Goal: Task Accomplishment & Management: Manage account settings

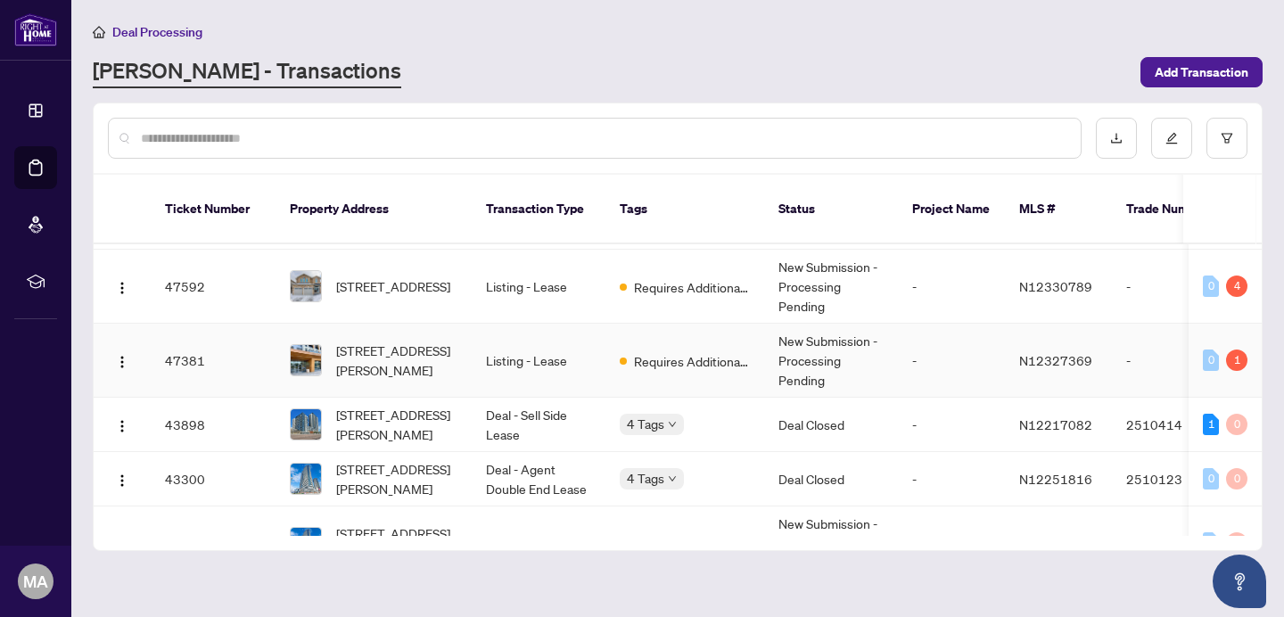
scroll to position [238, 0]
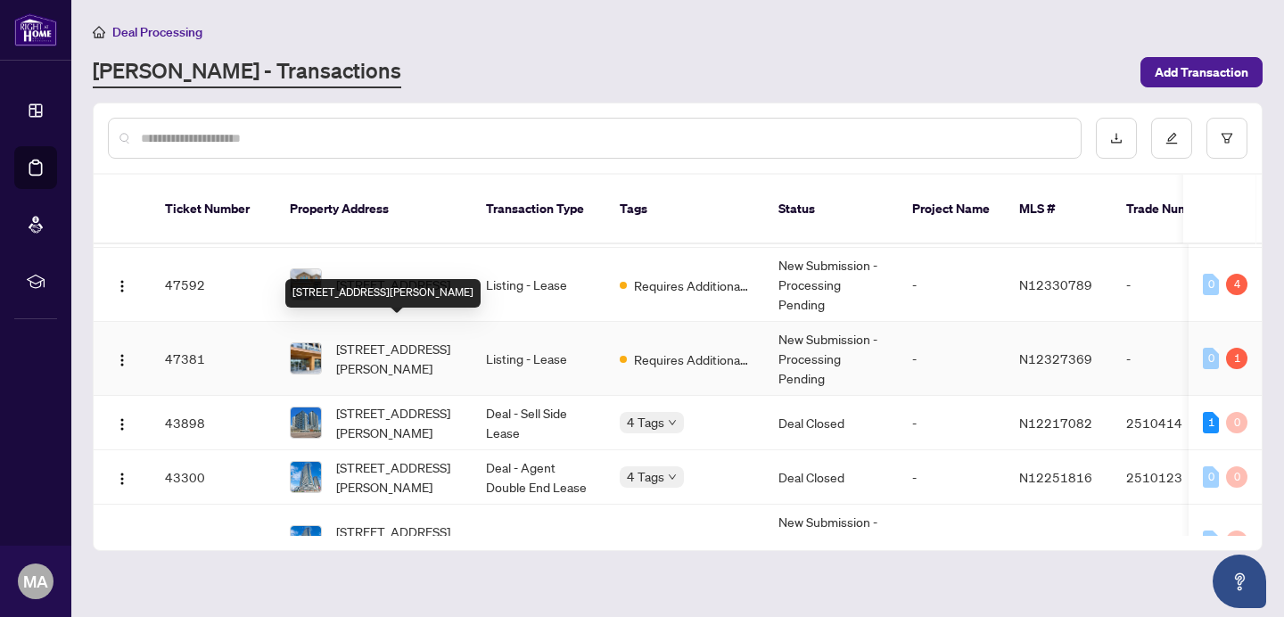
click at [409, 339] on span "[STREET_ADDRESS][PERSON_NAME]" at bounding box center [396, 358] width 121 height 39
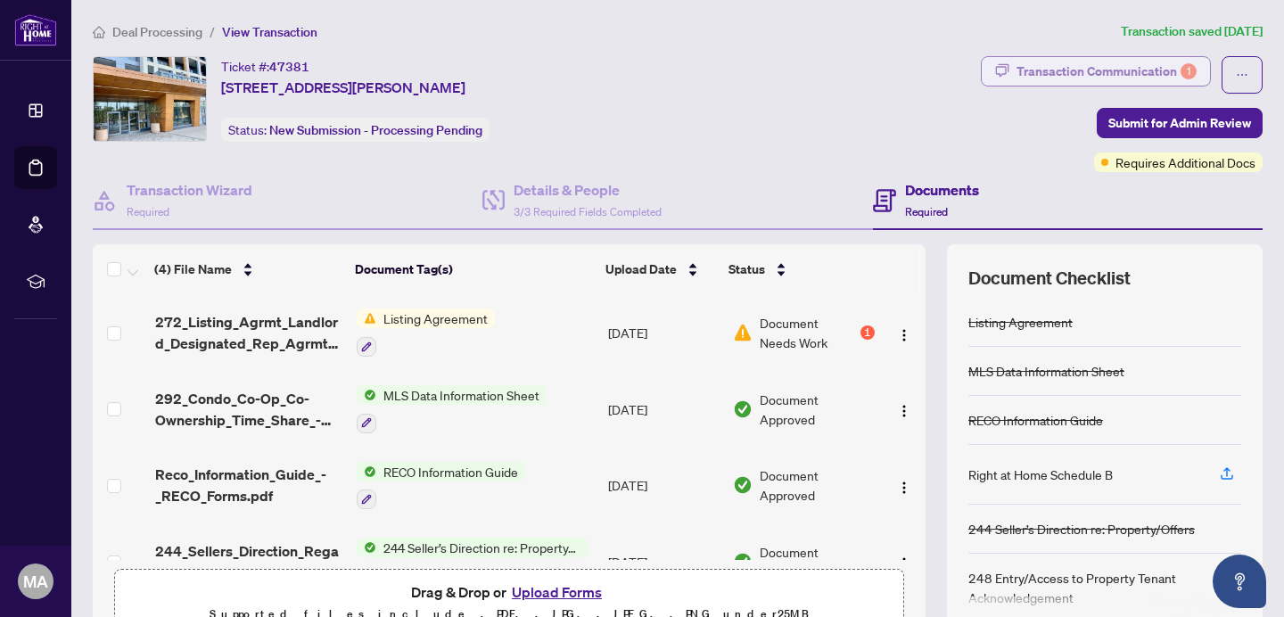
click at [1127, 75] on div "Transaction Communication 1" at bounding box center [1107, 71] width 180 height 29
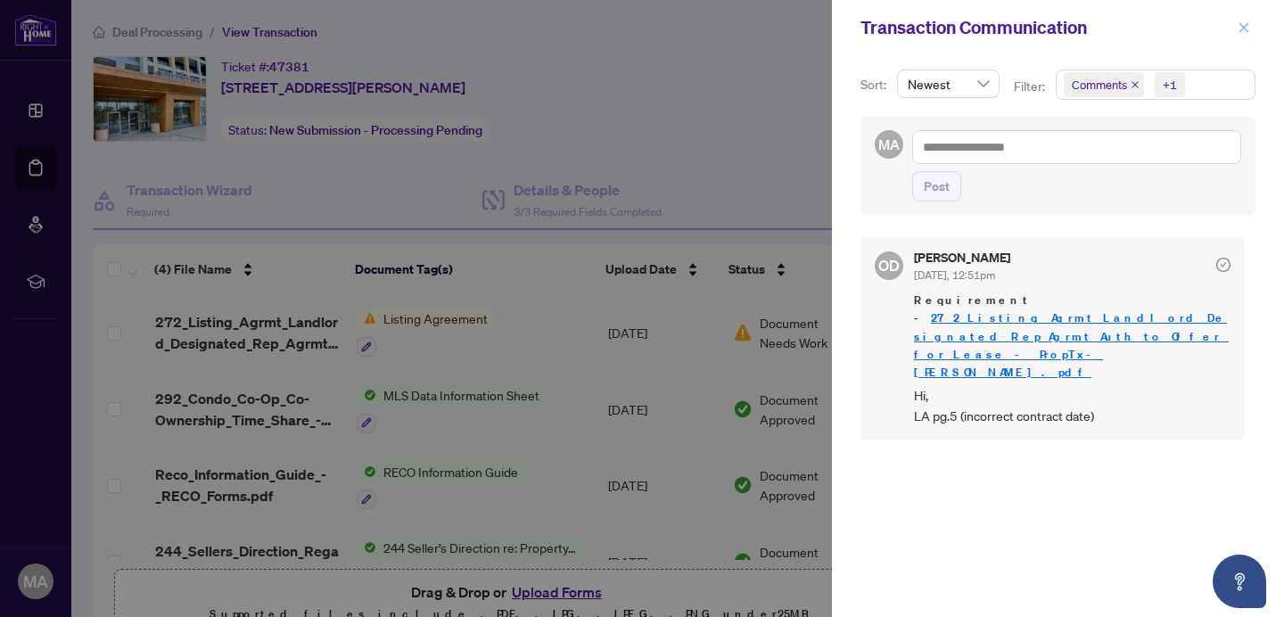
click at [1244, 24] on icon "close" at bounding box center [1244, 27] width 12 height 12
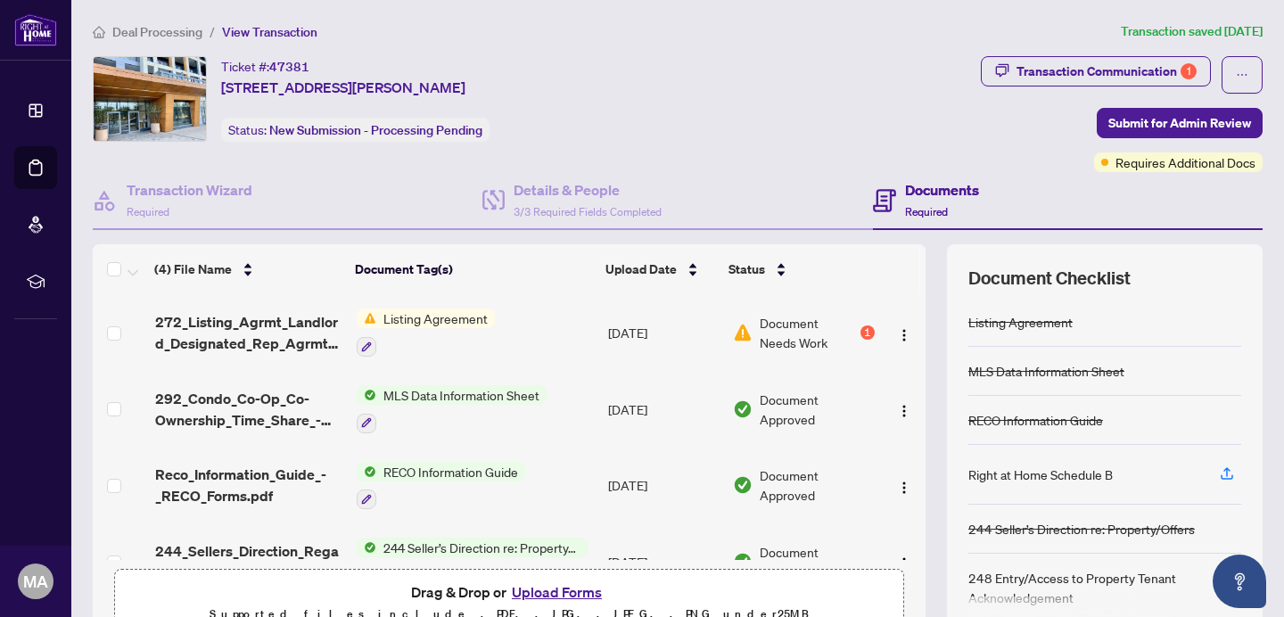
click at [1244, 24] on article "Transaction saved 8 days ago" at bounding box center [1192, 31] width 142 height 21
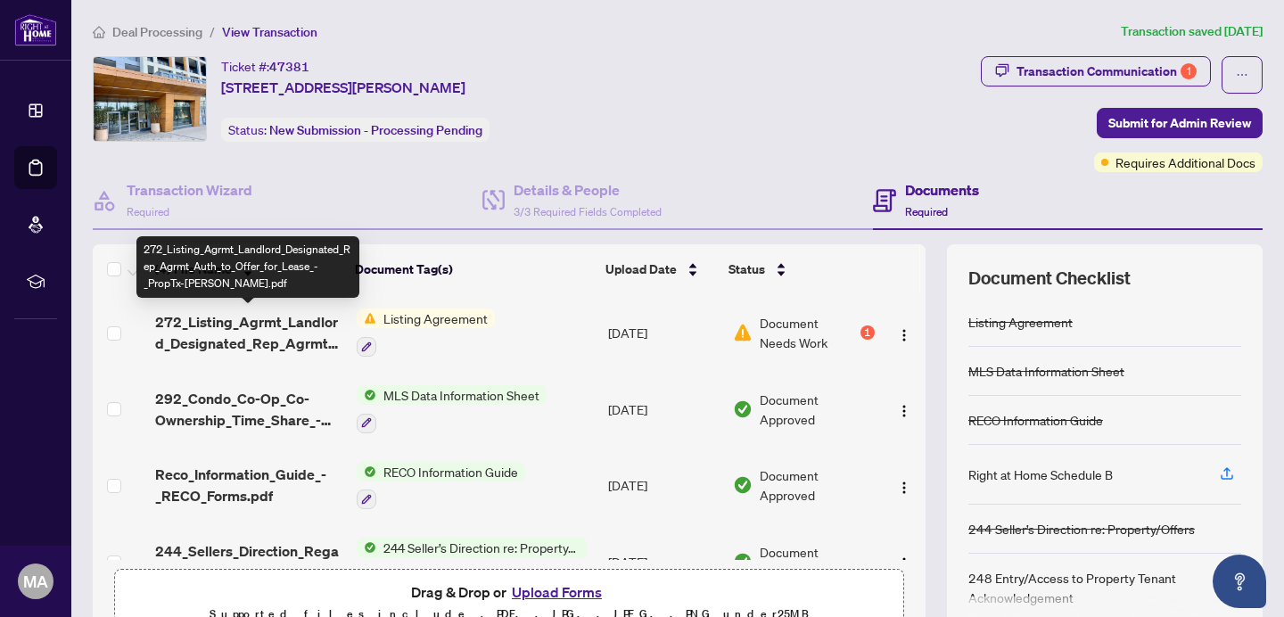
click at [319, 324] on span "272_Listing_Agrmt_Landlord_Designated_Rep_Agrmt_Auth_to_Offer_for_Lease_-_PropT…" at bounding box center [248, 332] width 187 height 43
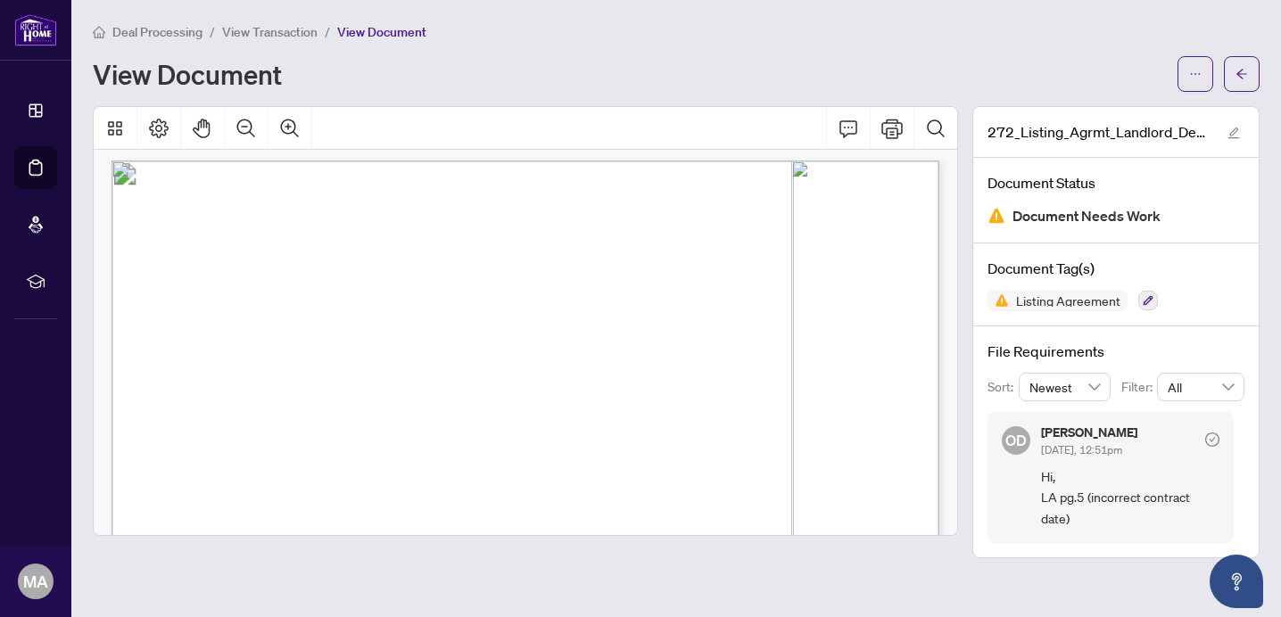
scroll to position [4381, 0]
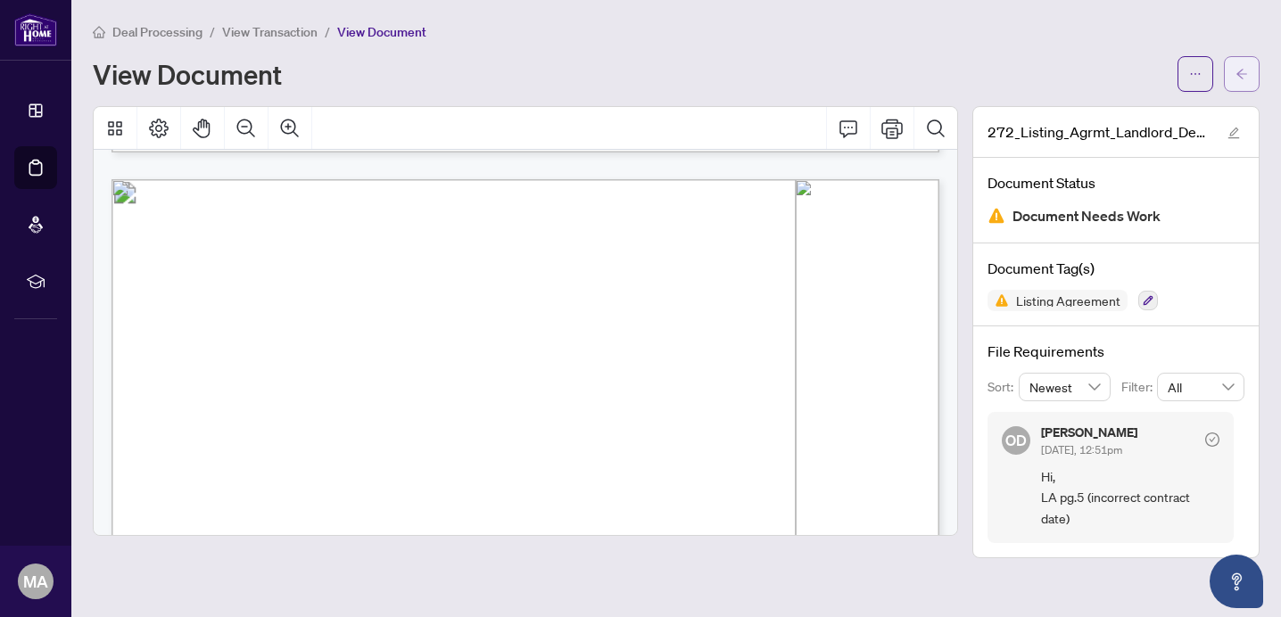
click at [1243, 81] on span "button" at bounding box center [1241, 74] width 12 height 29
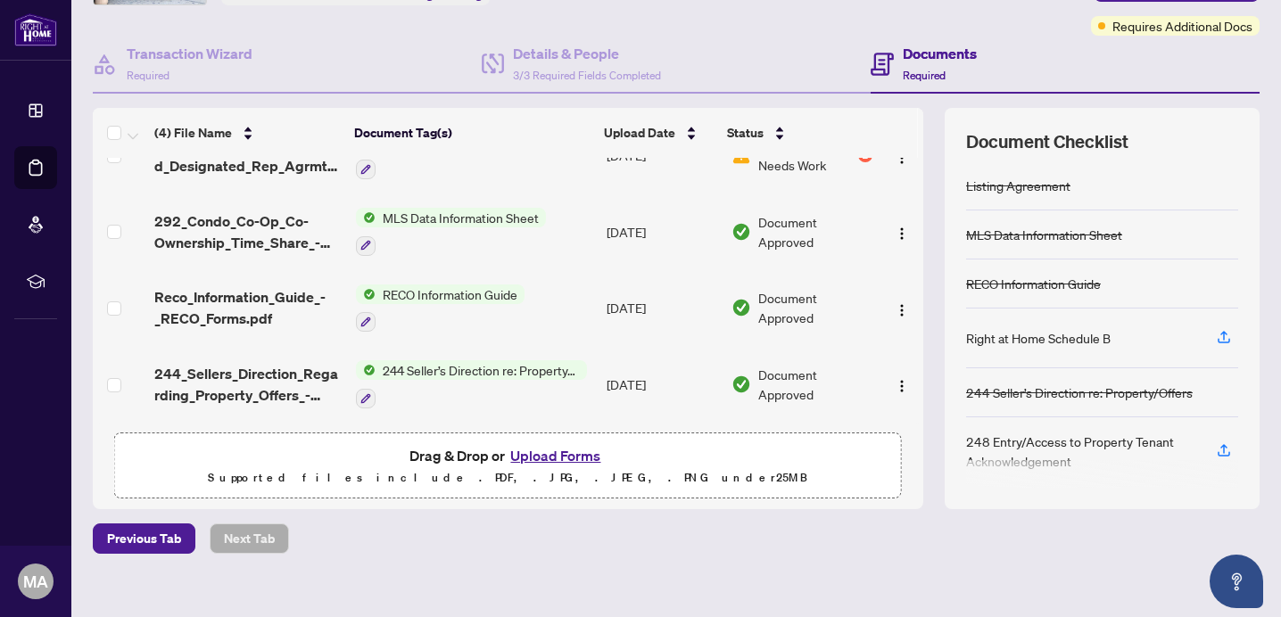
scroll to position [155, 0]
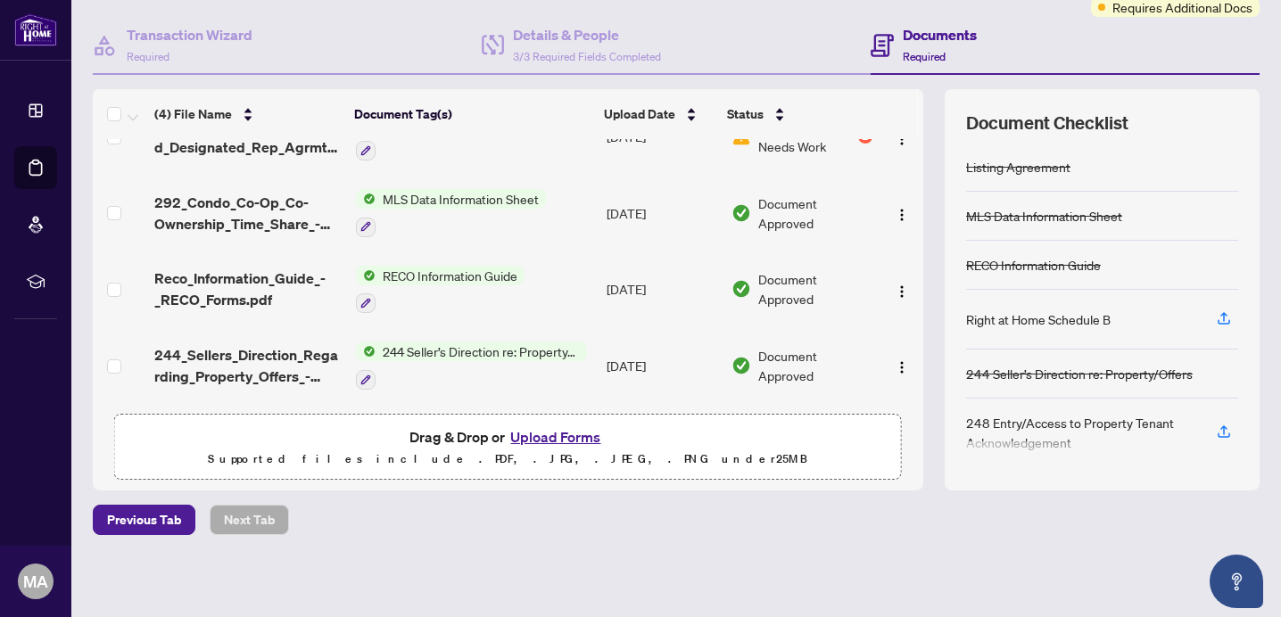
click at [558, 430] on button "Upload Forms" at bounding box center [555, 436] width 101 height 23
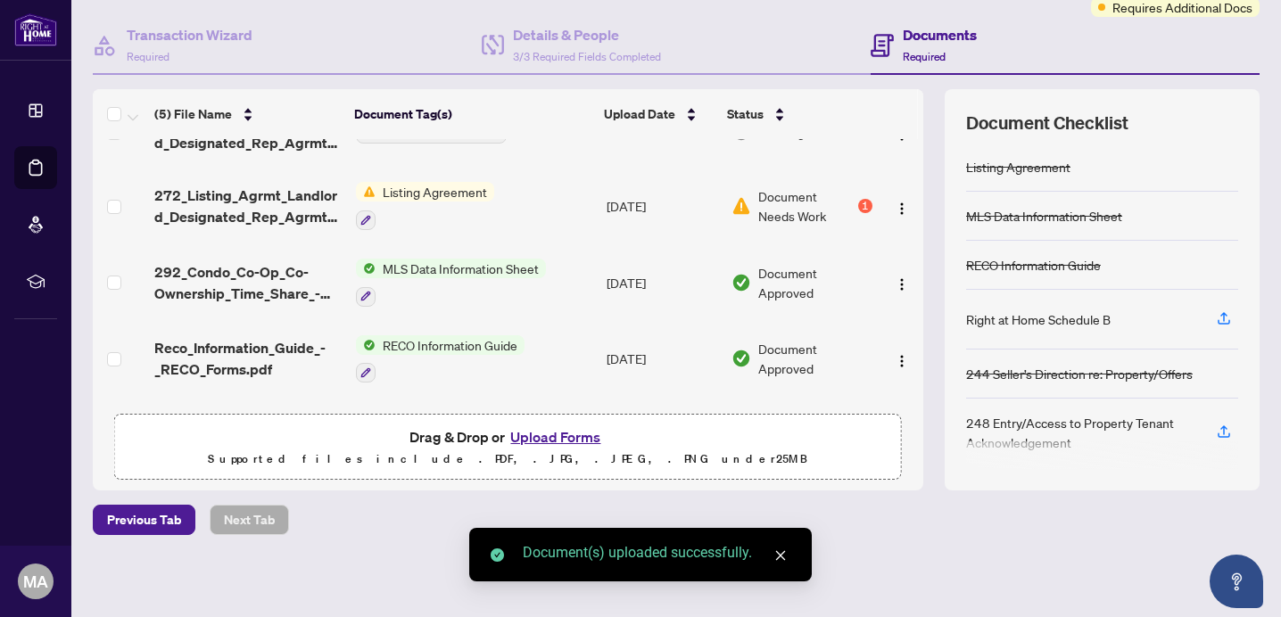
scroll to position [0, 0]
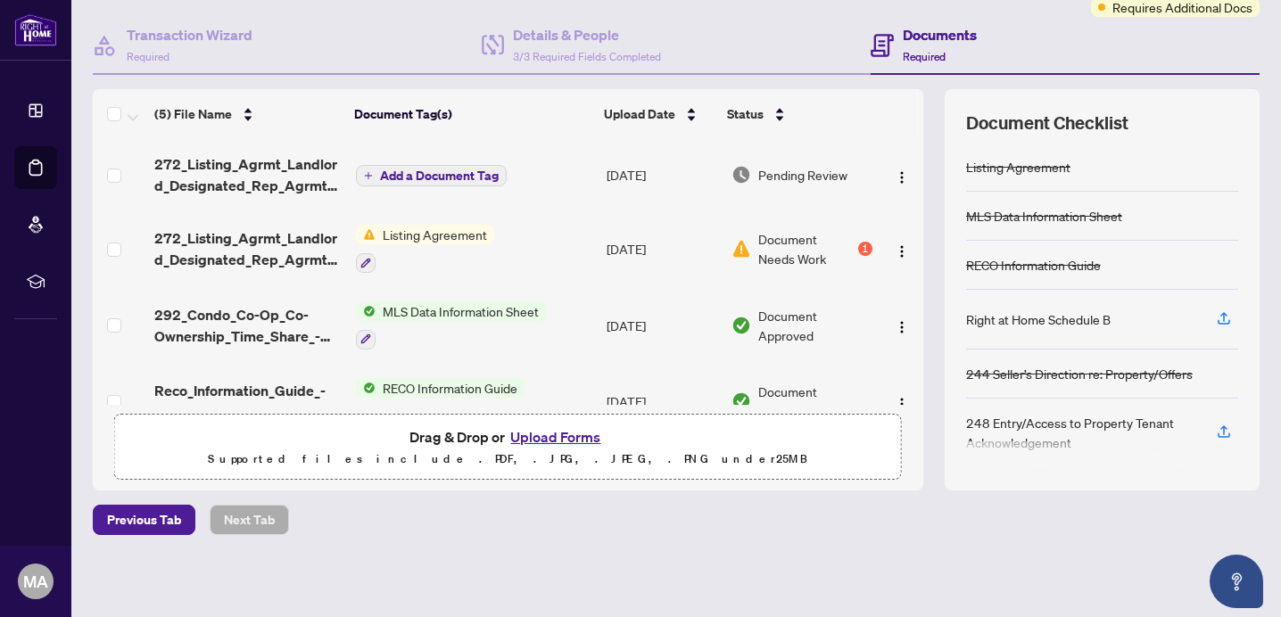
click at [430, 169] on span "Add a Document Tag" at bounding box center [439, 175] width 119 height 12
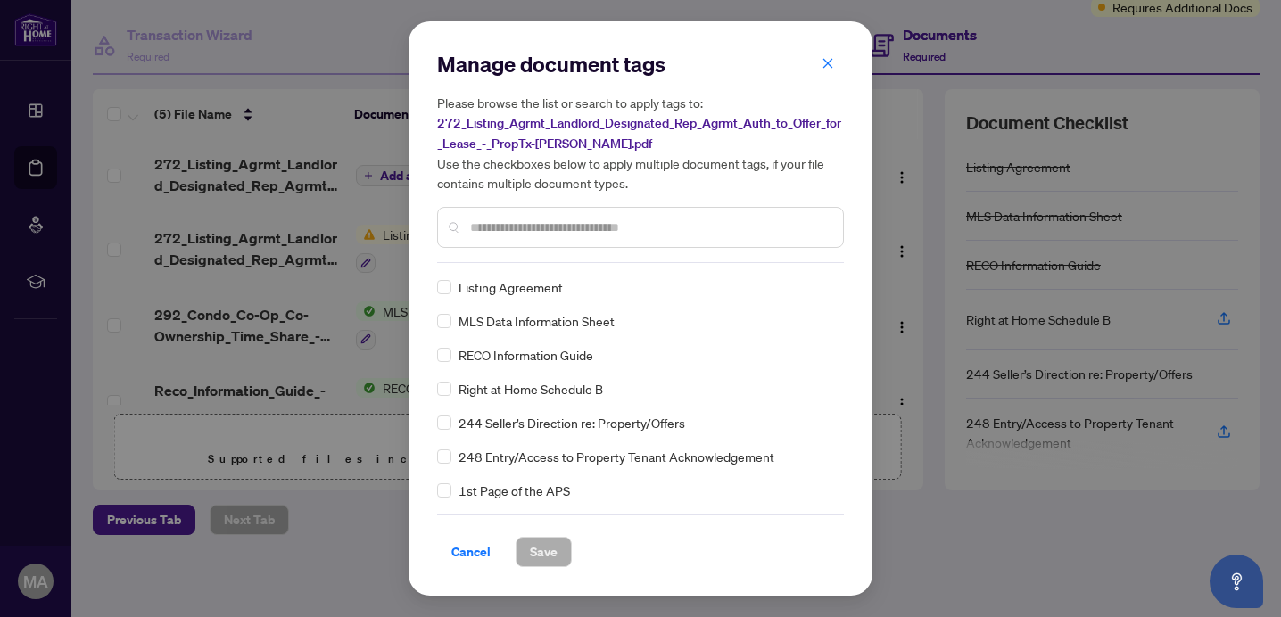
click at [538, 257] on div "Manage document tags Please browse the list or search to apply tags to: 272_Lis…" at bounding box center [640, 156] width 407 height 213
click at [562, 556] on button "Save" at bounding box center [544, 552] width 56 height 30
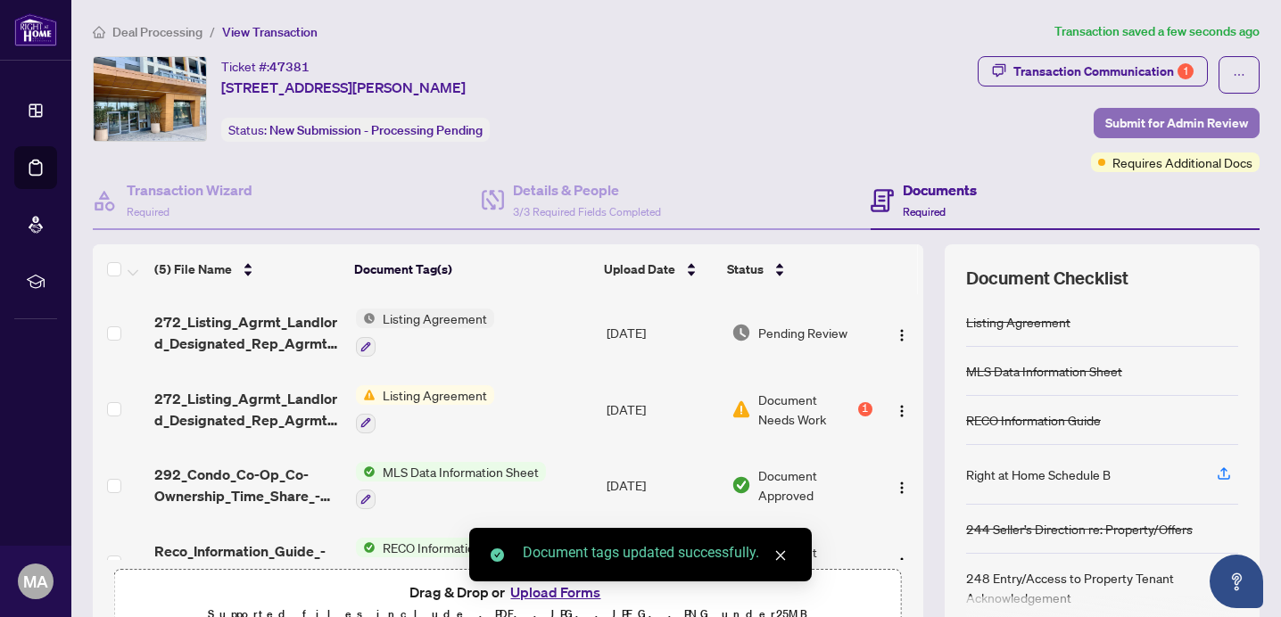
click at [1171, 113] on span "Submit for Admin Review" at bounding box center [1176, 123] width 143 height 29
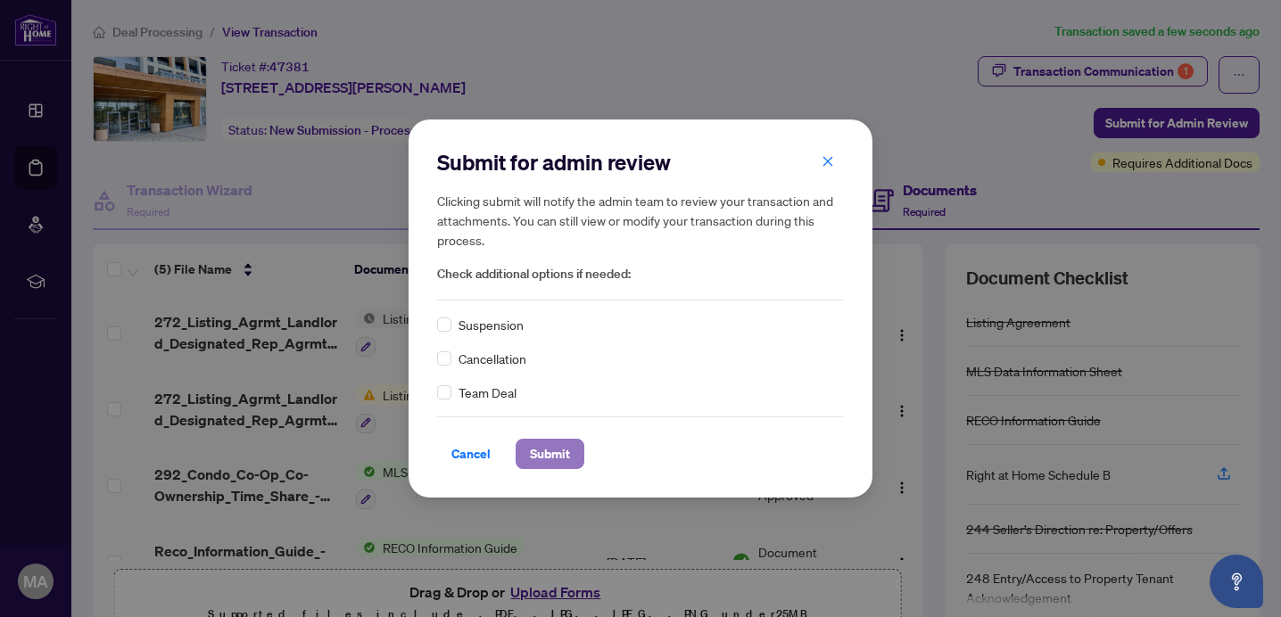
click at [552, 460] on span "Submit" at bounding box center [550, 454] width 40 height 29
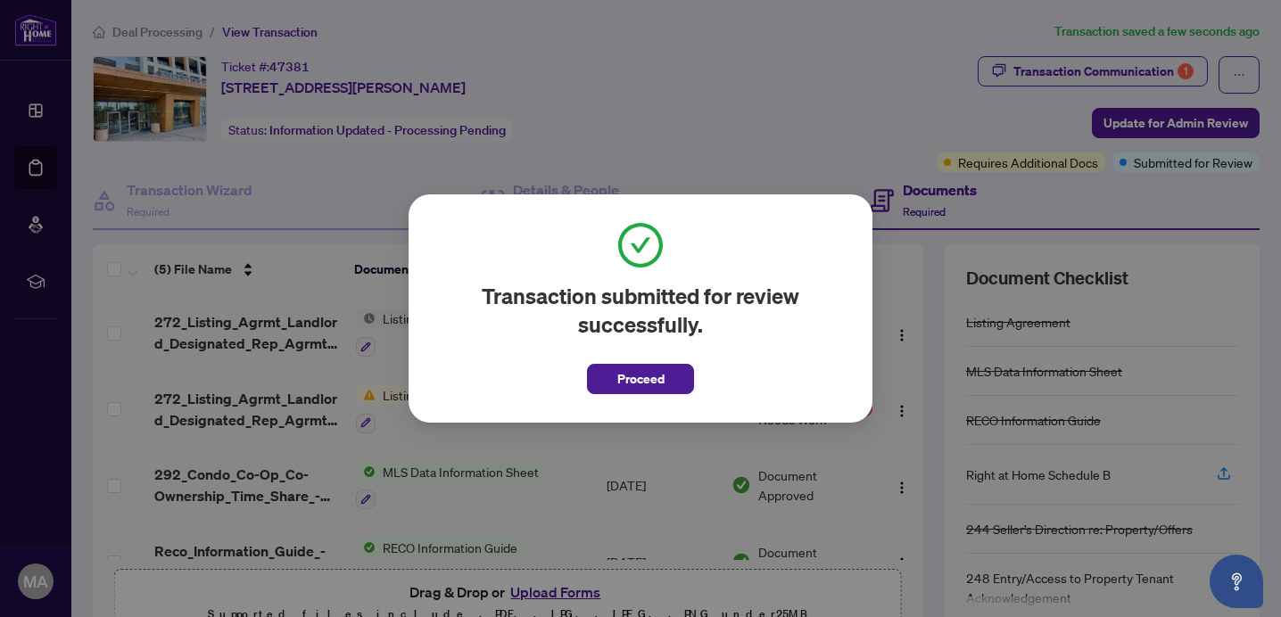
click at [153, 30] on div "Transaction submitted for review successfully. Proceed Cancel OK" at bounding box center [640, 308] width 1281 height 617
click at [626, 374] on span "Proceed" at bounding box center [640, 379] width 47 height 29
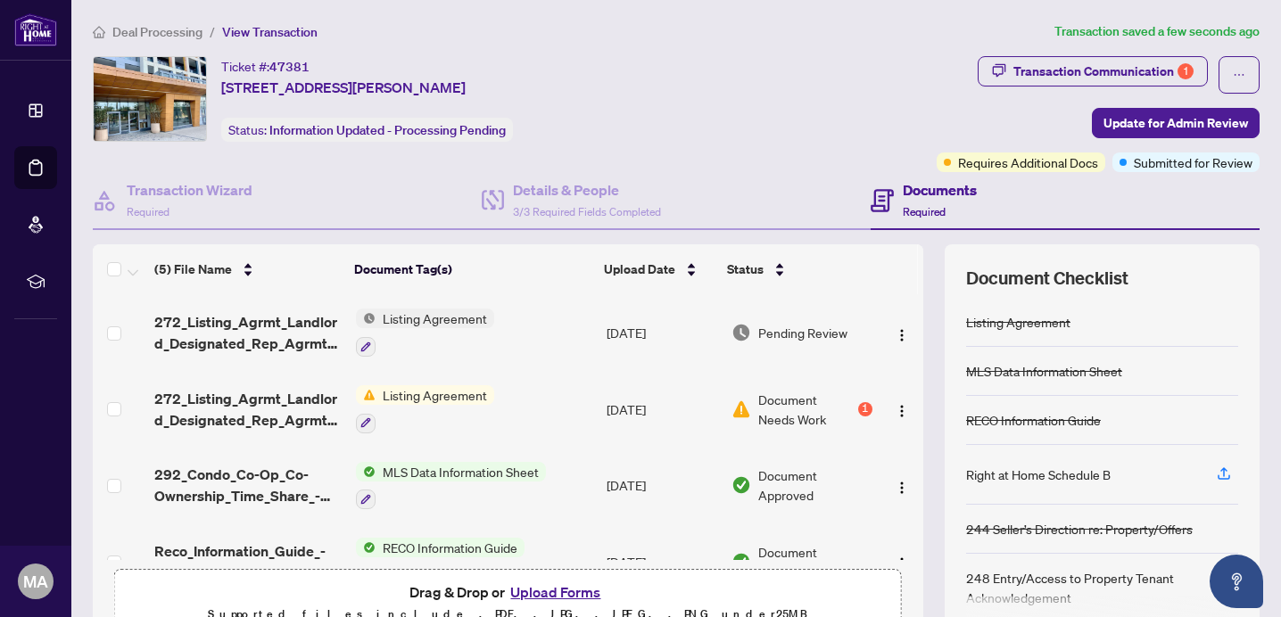
click at [160, 36] on span "Deal Processing" at bounding box center [157, 32] width 90 height 16
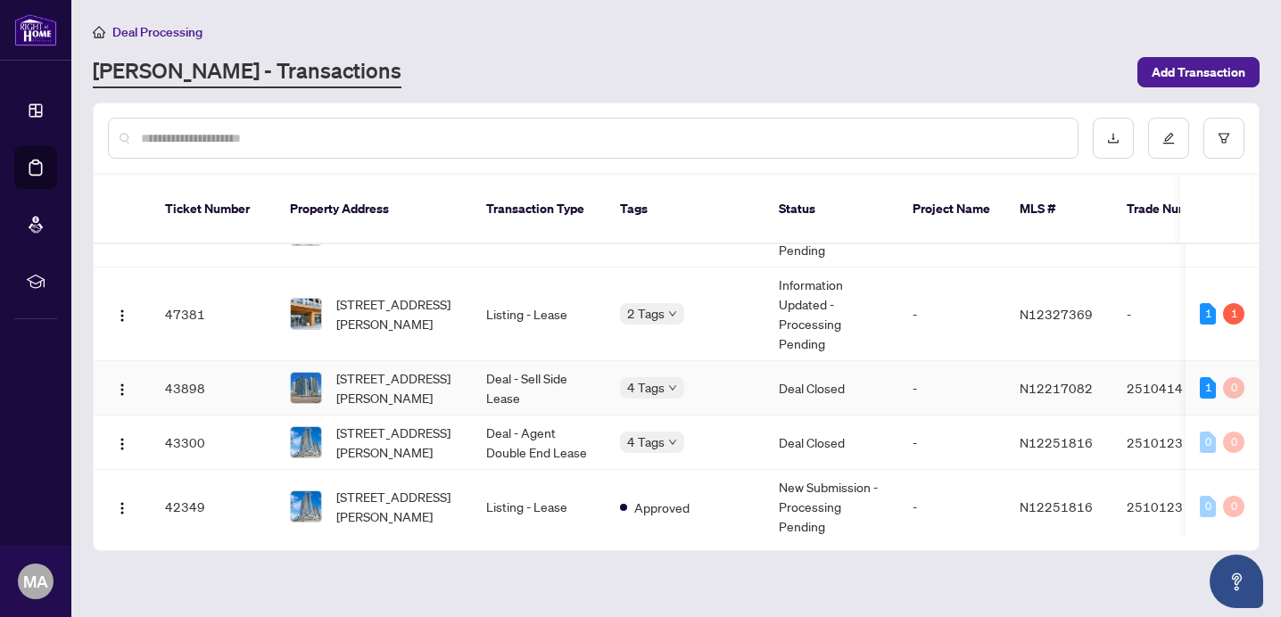
scroll to position [294, 0]
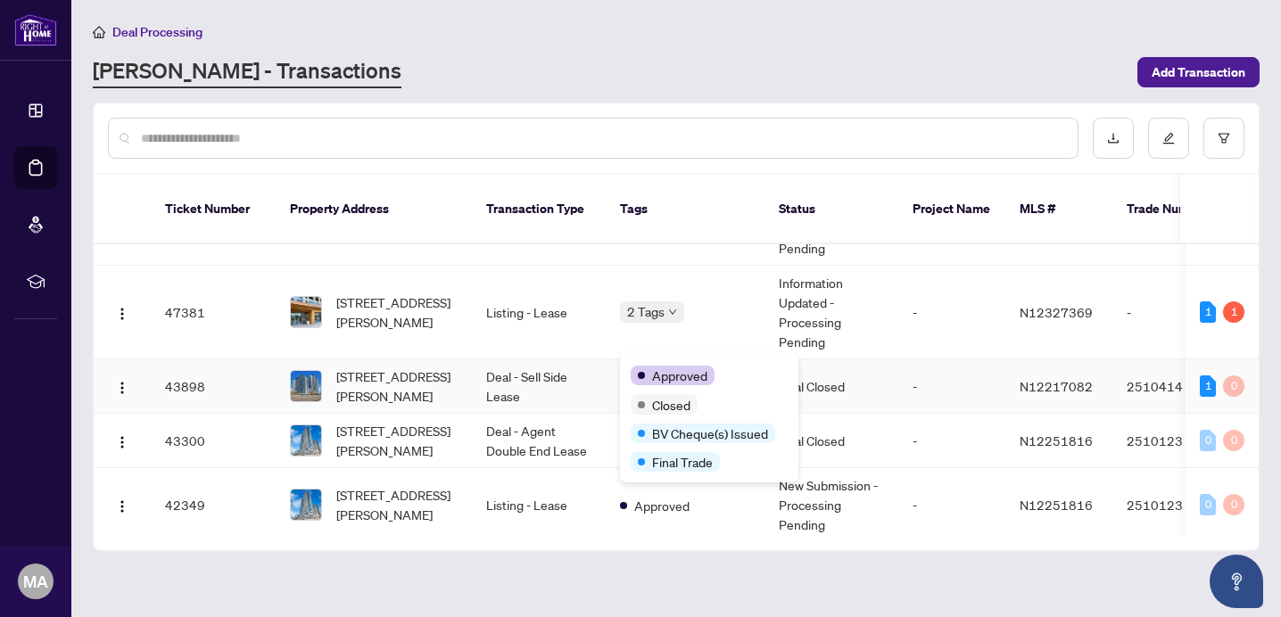
click at [675, 363] on div "Approved Closed BV Cheque(s) Issued Final Trade" at bounding box center [709, 417] width 178 height 129
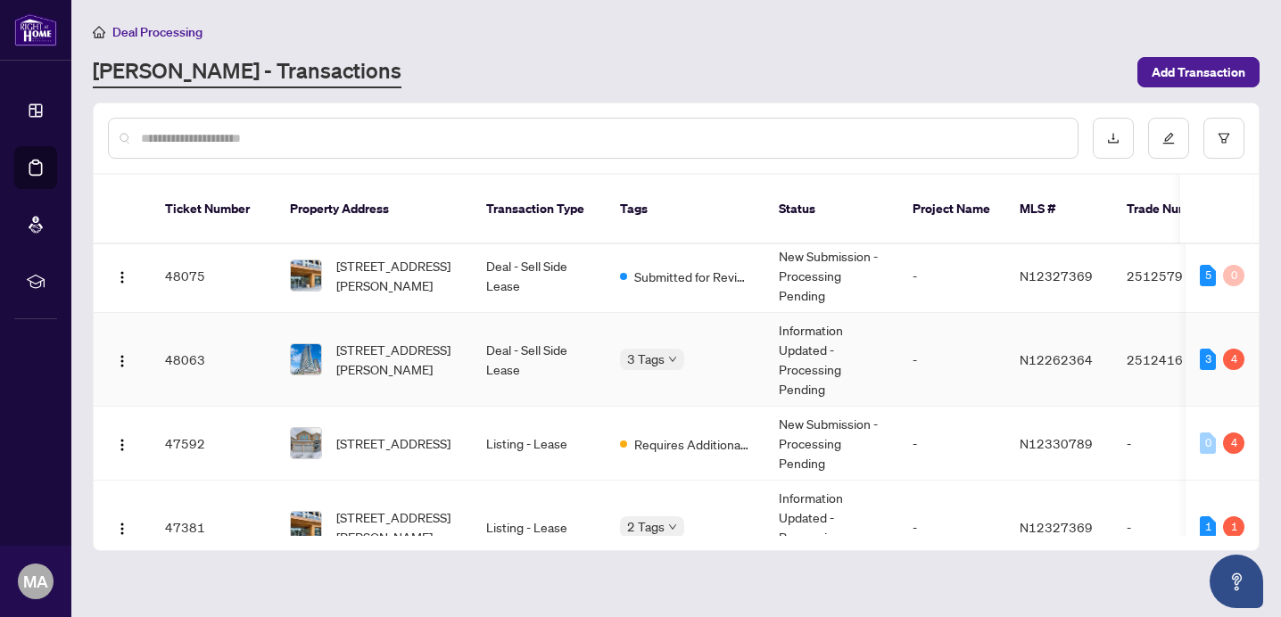
scroll to position [70, 0]
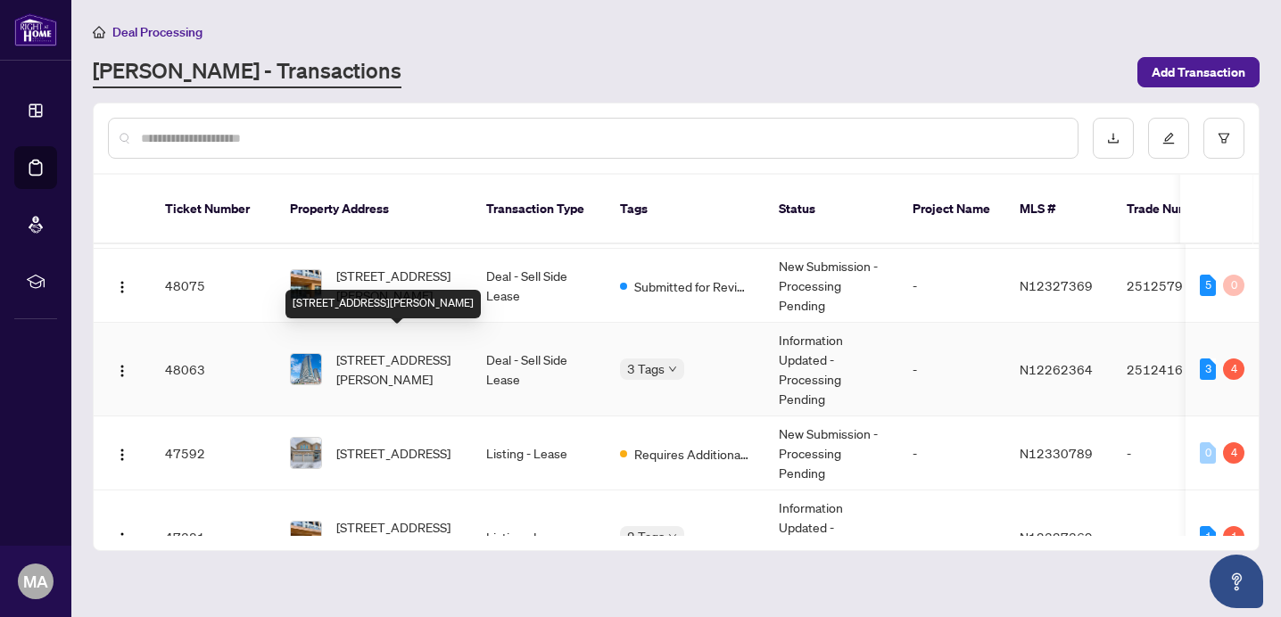
click at [389, 350] on span "[STREET_ADDRESS][PERSON_NAME]" at bounding box center [396, 369] width 121 height 39
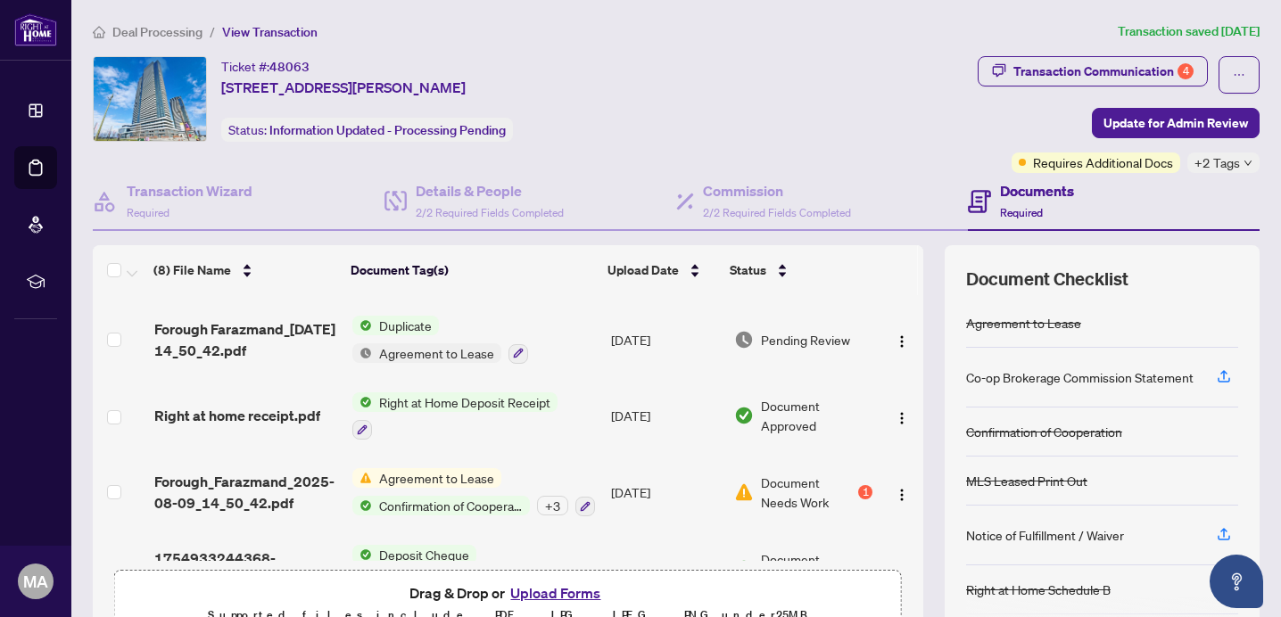
scroll to position [328, 0]
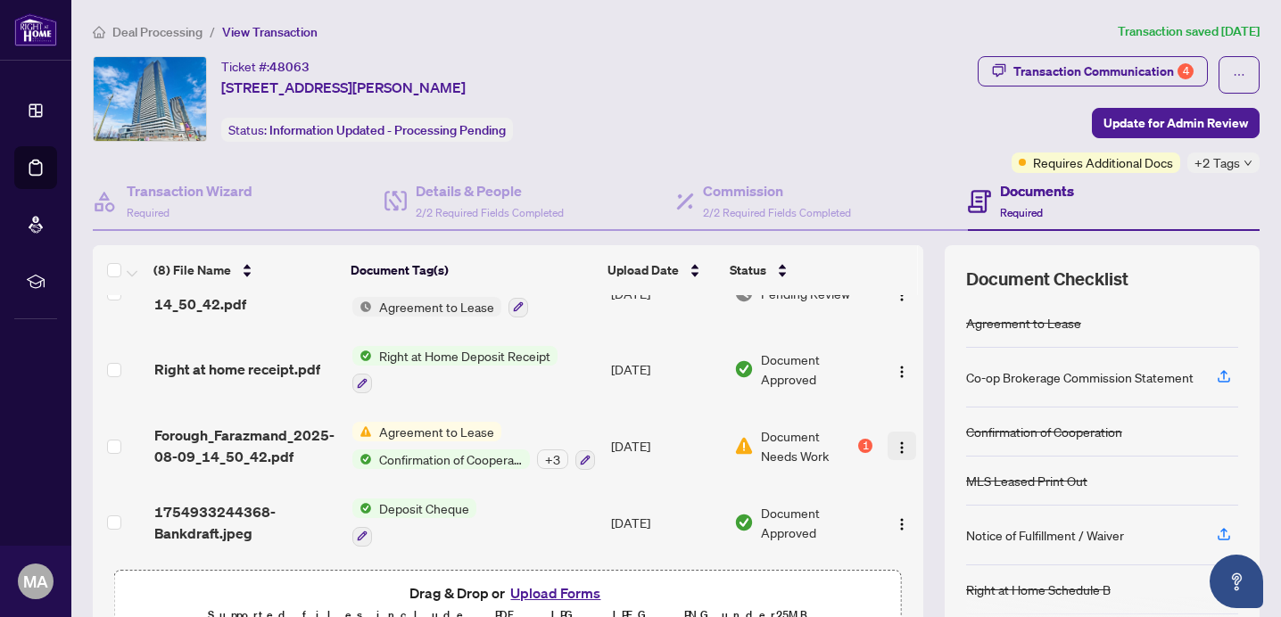
click at [895, 441] on img "button" at bounding box center [902, 448] width 14 height 14
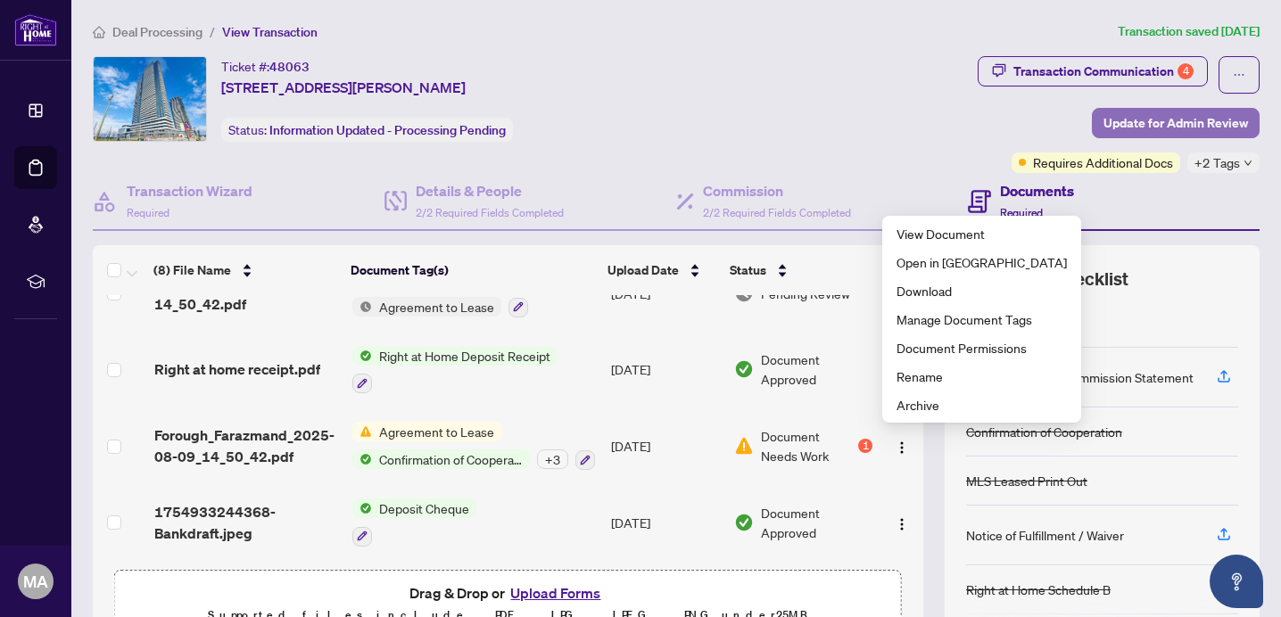
click at [1188, 126] on span "Update for Admin Review" at bounding box center [1175, 123] width 145 height 29
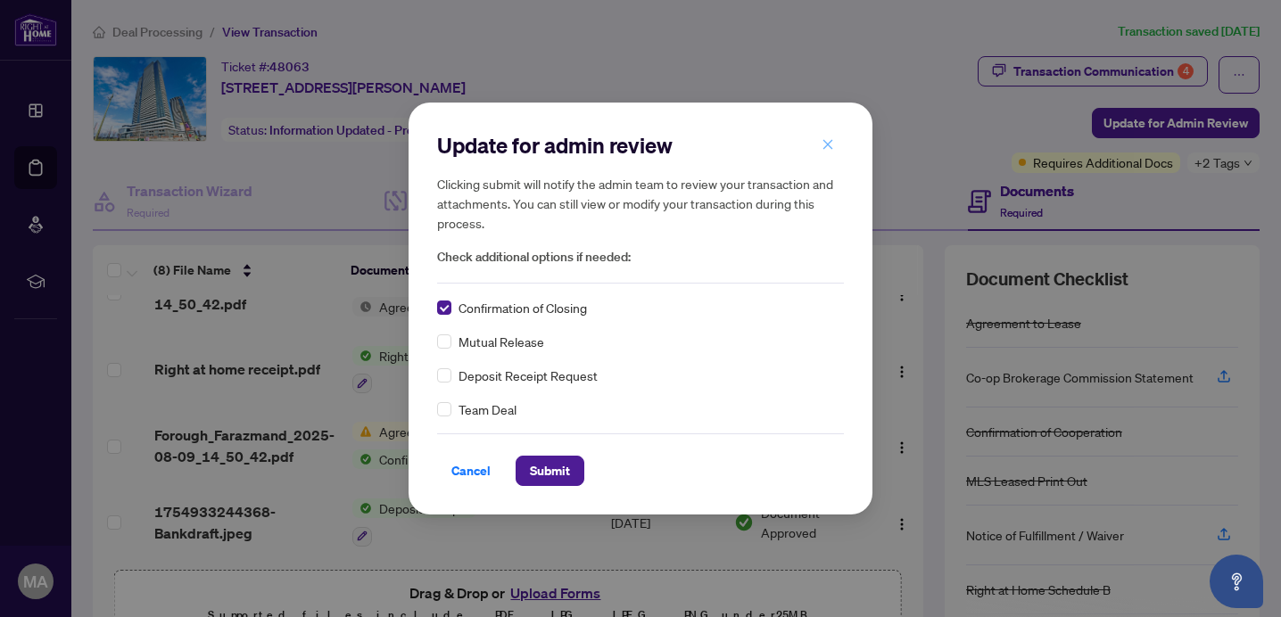
click at [832, 143] on icon "close" at bounding box center [828, 144] width 12 height 12
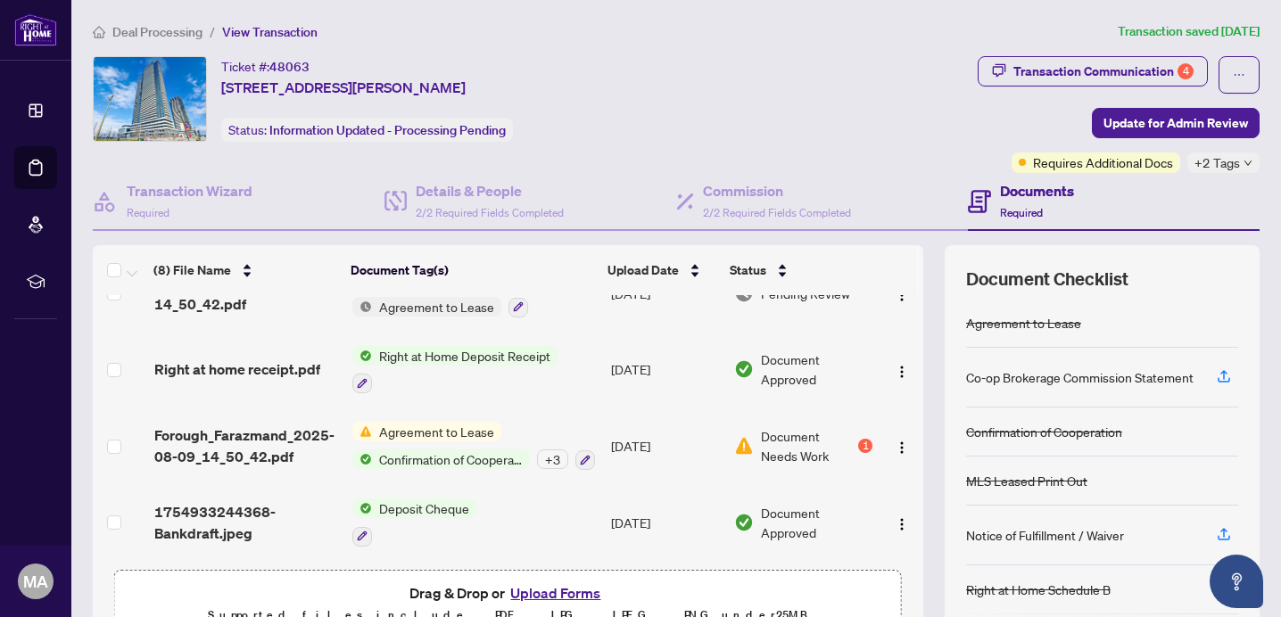
click at [178, 27] on span "Deal Processing" at bounding box center [157, 32] width 90 height 16
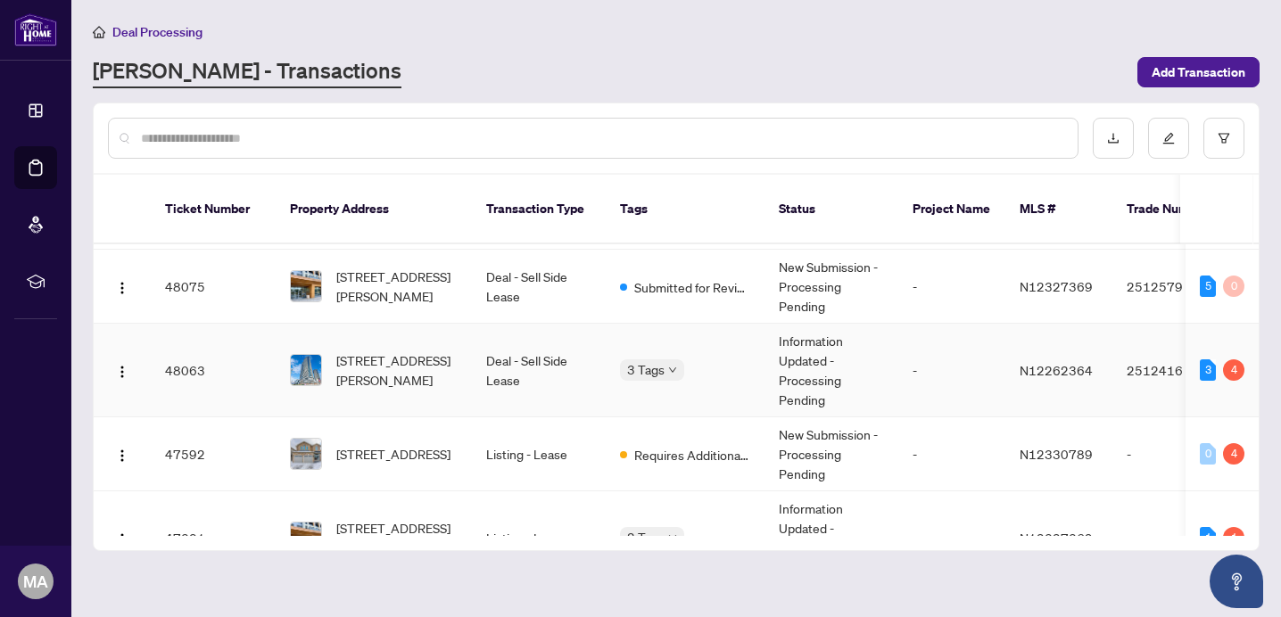
scroll to position [75, 0]
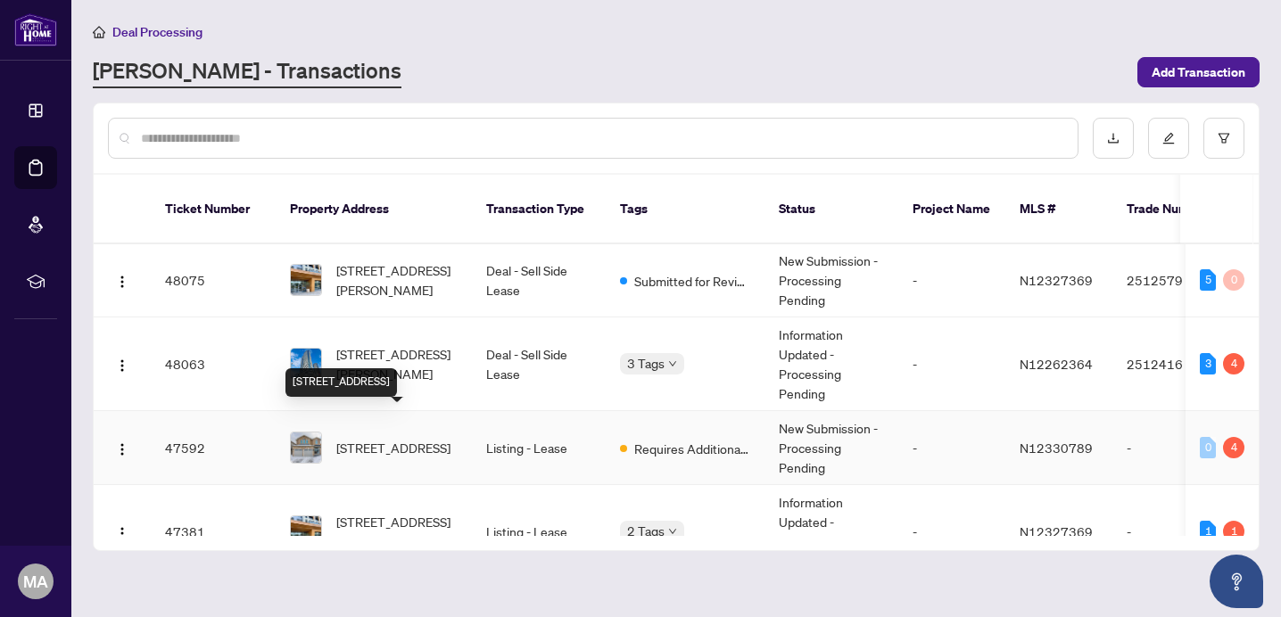
click at [396, 438] on span "[STREET_ADDRESS]" at bounding box center [393, 448] width 114 height 20
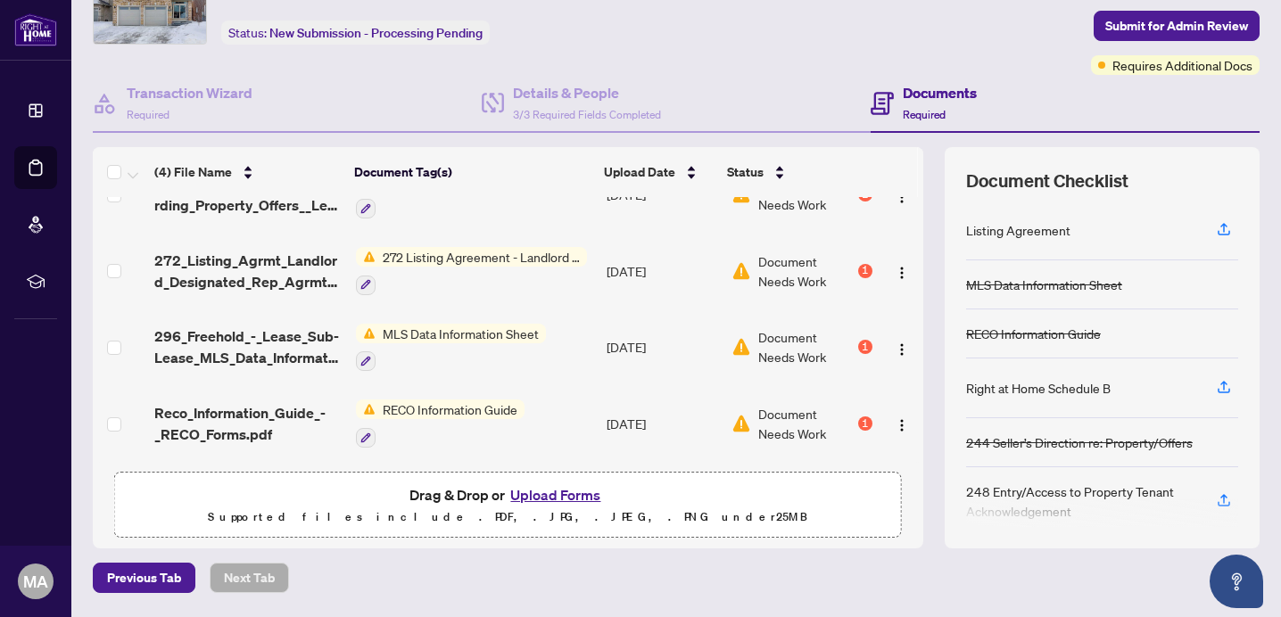
scroll to position [155, 0]
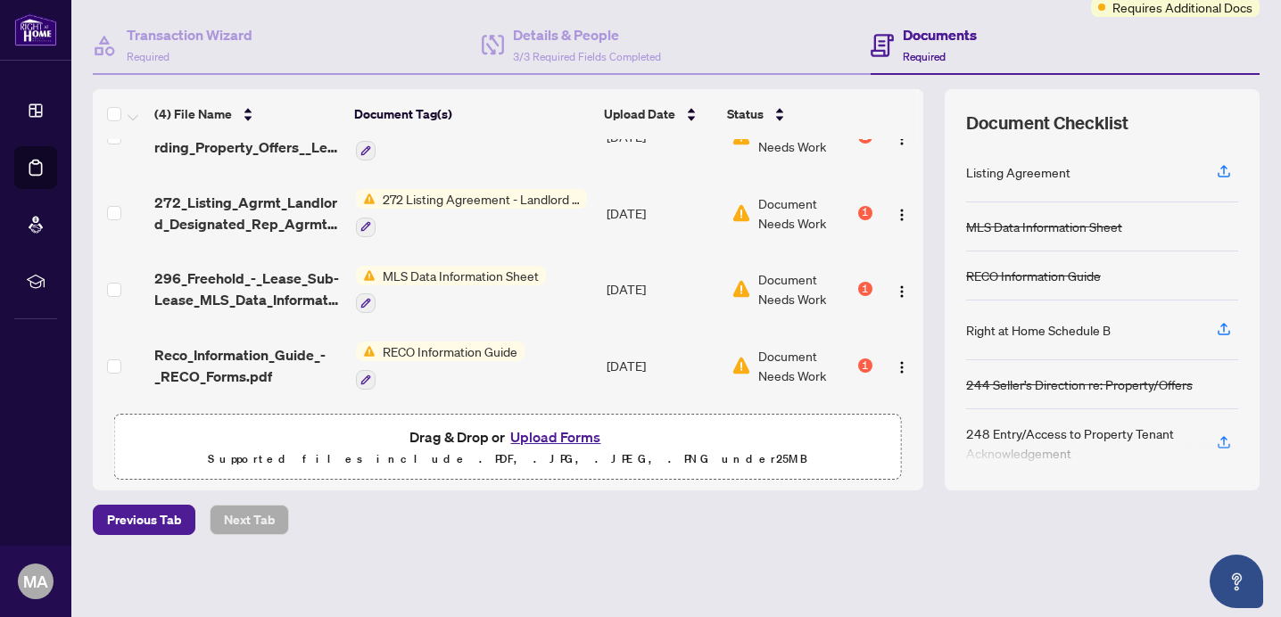
click at [447, 194] on span "272 Listing Agreement - Landlord Designated Representation Agreement Authority …" at bounding box center [481, 199] width 211 height 20
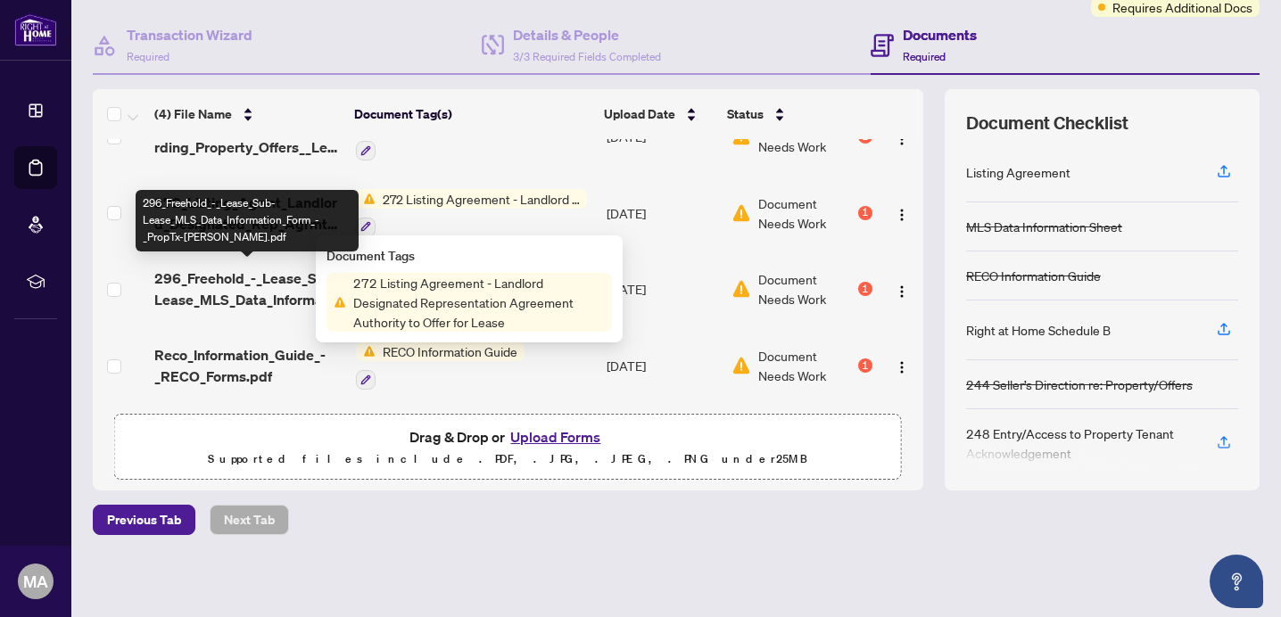
click at [300, 285] on span "296_Freehold_-_Lease_Sub-Lease_MLS_Data_Information_Form_-_PropTx-OREA.pdf" at bounding box center [247, 289] width 186 height 43
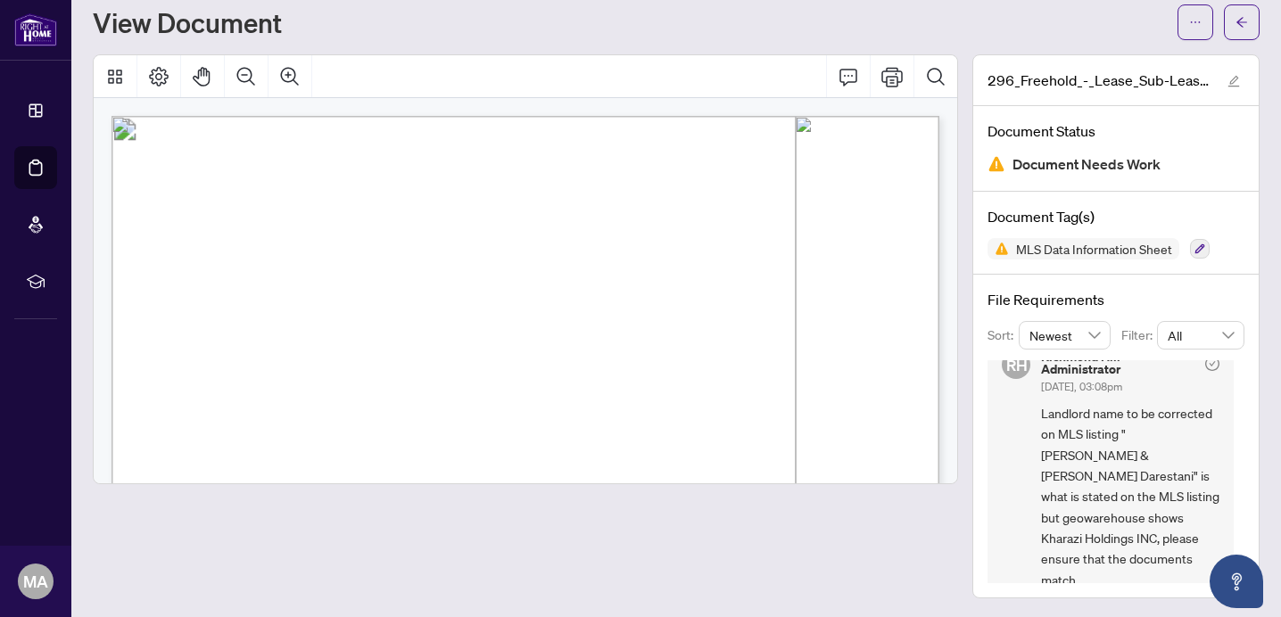
scroll to position [53, 0]
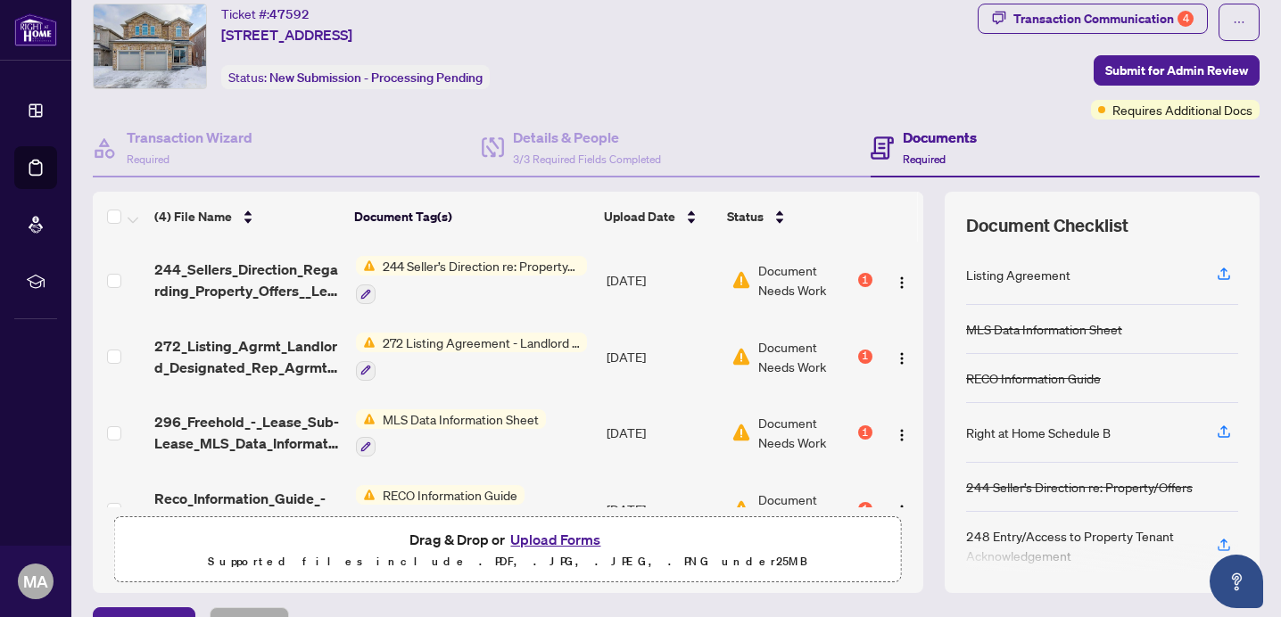
scroll to position [43, 0]
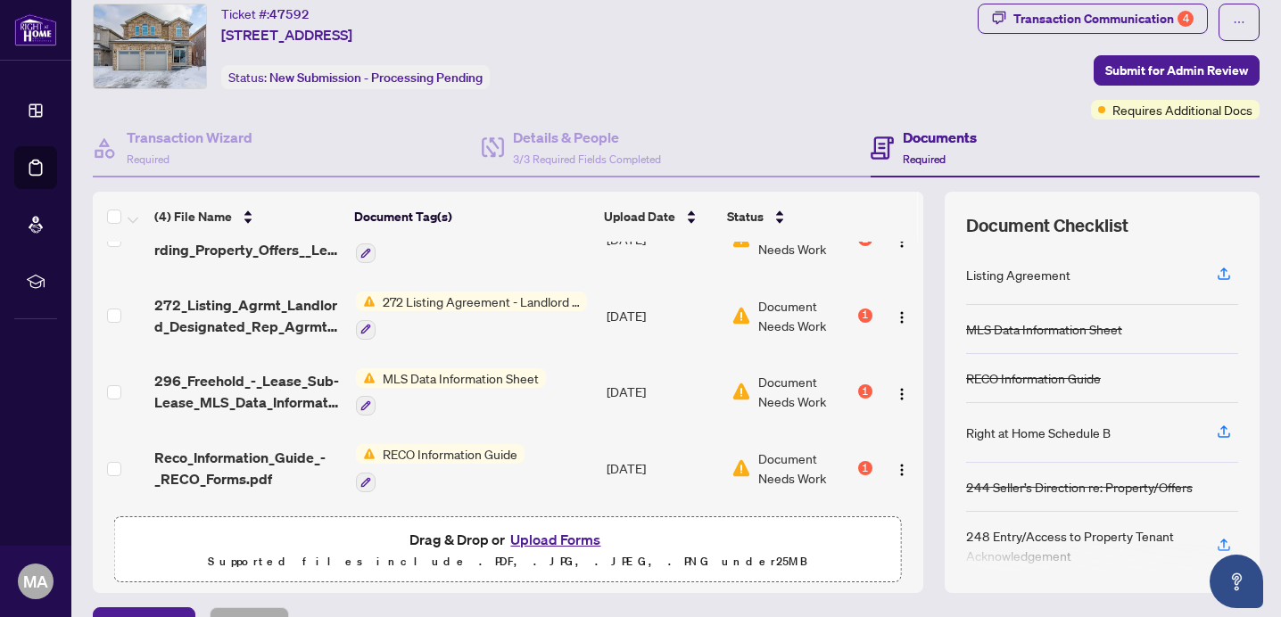
click at [514, 444] on span "RECO Information Guide" at bounding box center [450, 454] width 149 height 20
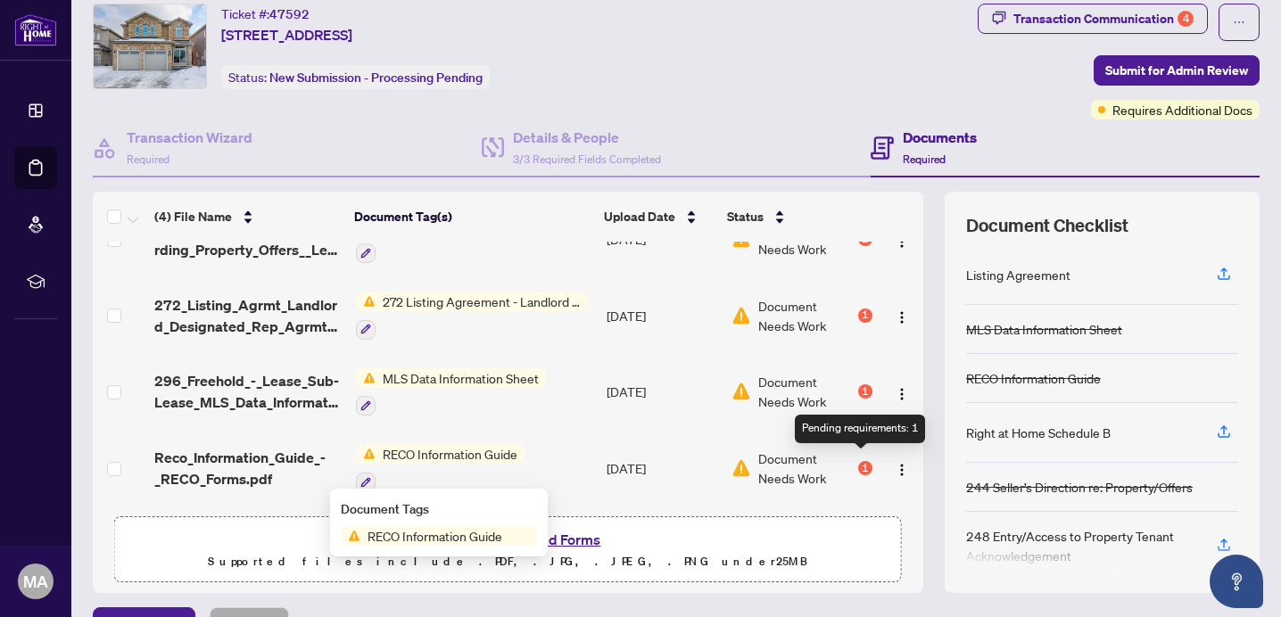
click at [858, 467] on div "1" at bounding box center [865, 468] width 14 height 14
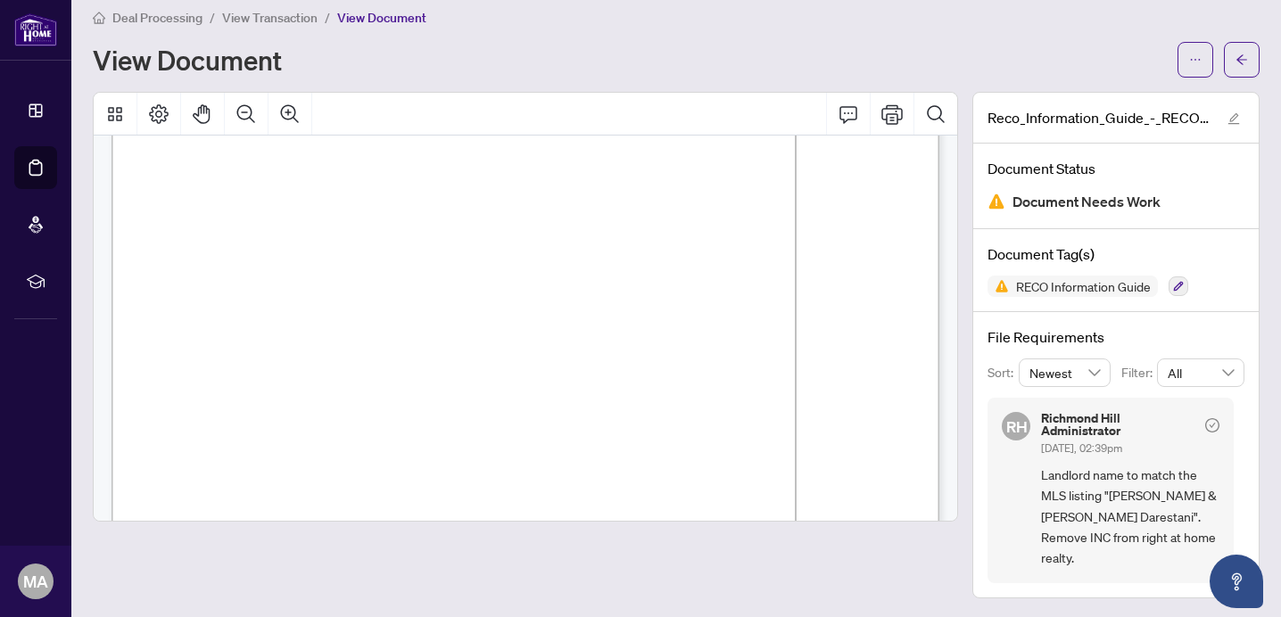
scroll to position [13359, 0]
click at [1247, 58] on icon "arrow-left" at bounding box center [1241, 60] width 12 height 12
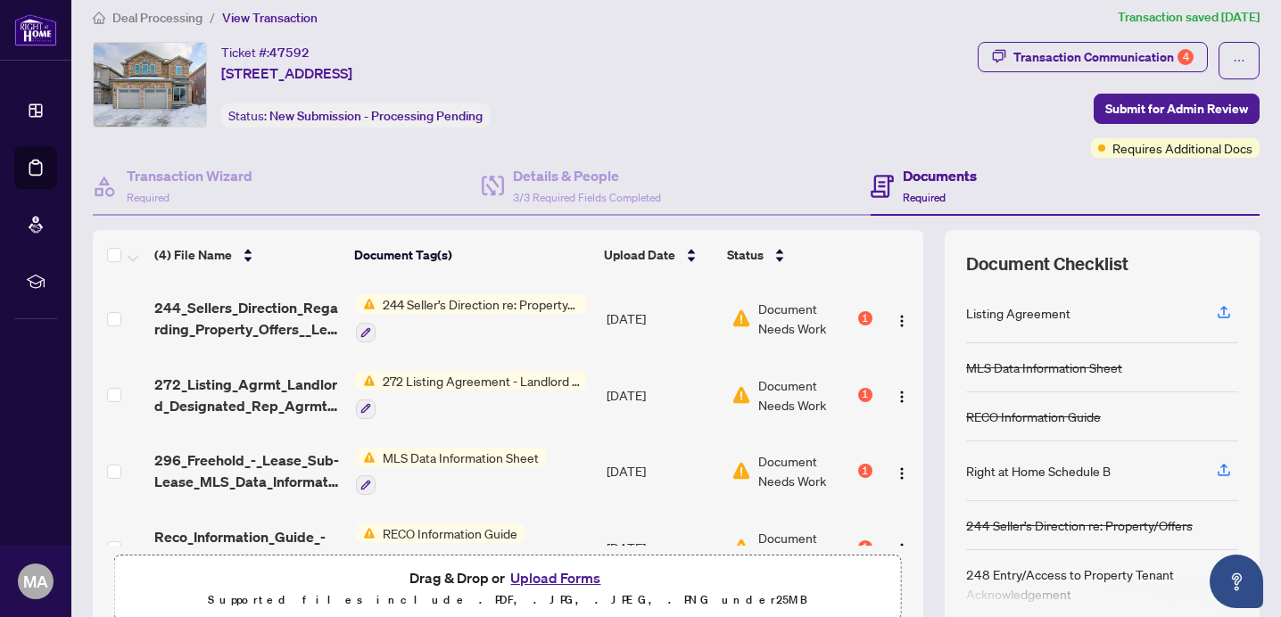
click at [468, 295] on span "244 Seller’s Direction re: Property/Offers" at bounding box center [481, 304] width 211 height 20
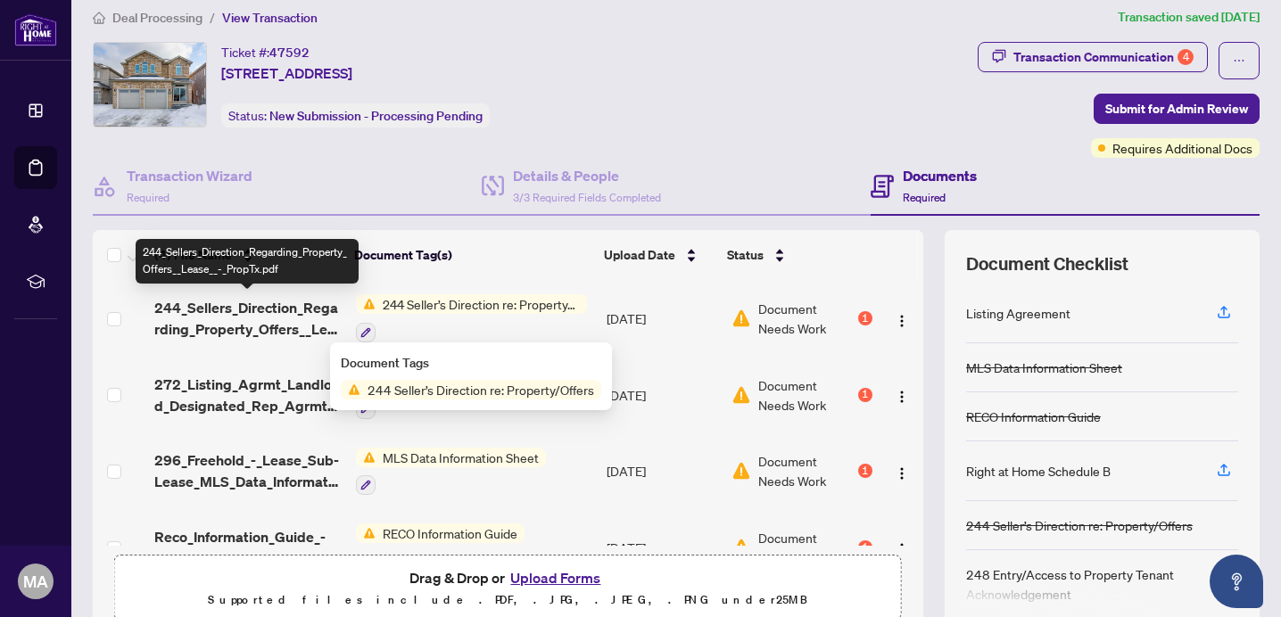
click at [285, 315] on span "244_Sellers_Direction_Regarding_Property_Offers__Lease__-_PropTx.pdf" at bounding box center [247, 318] width 186 height 43
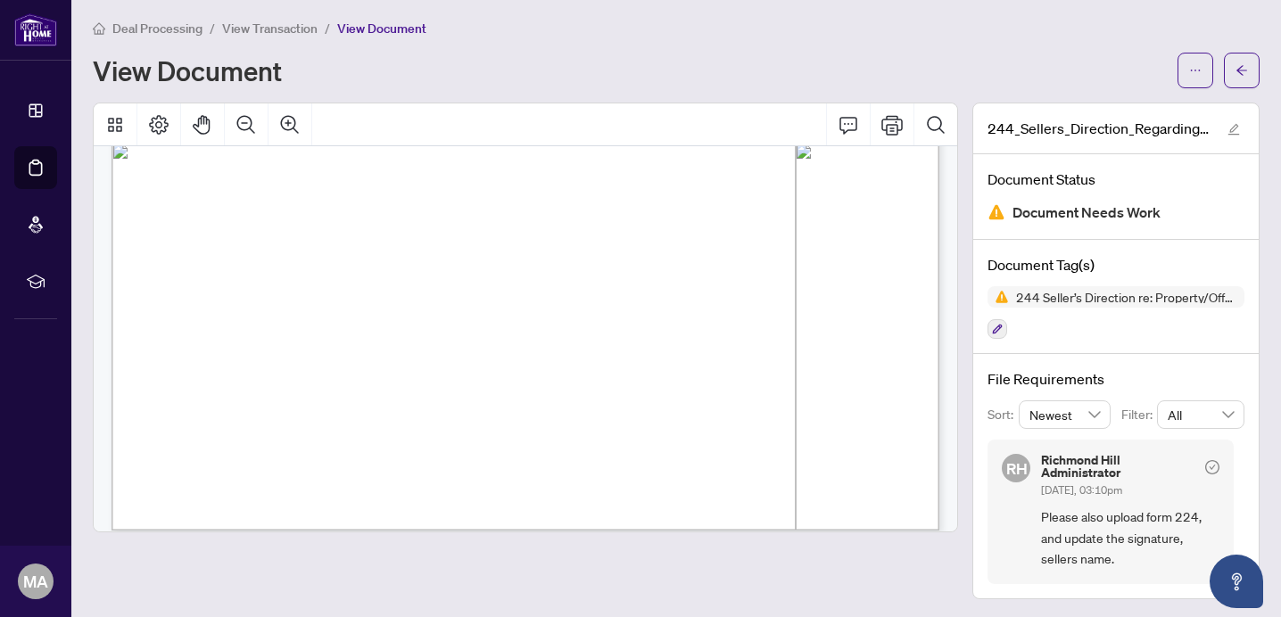
scroll to position [707, 0]
click at [1233, 76] on button "button" at bounding box center [1242, 71] width 36 height 36
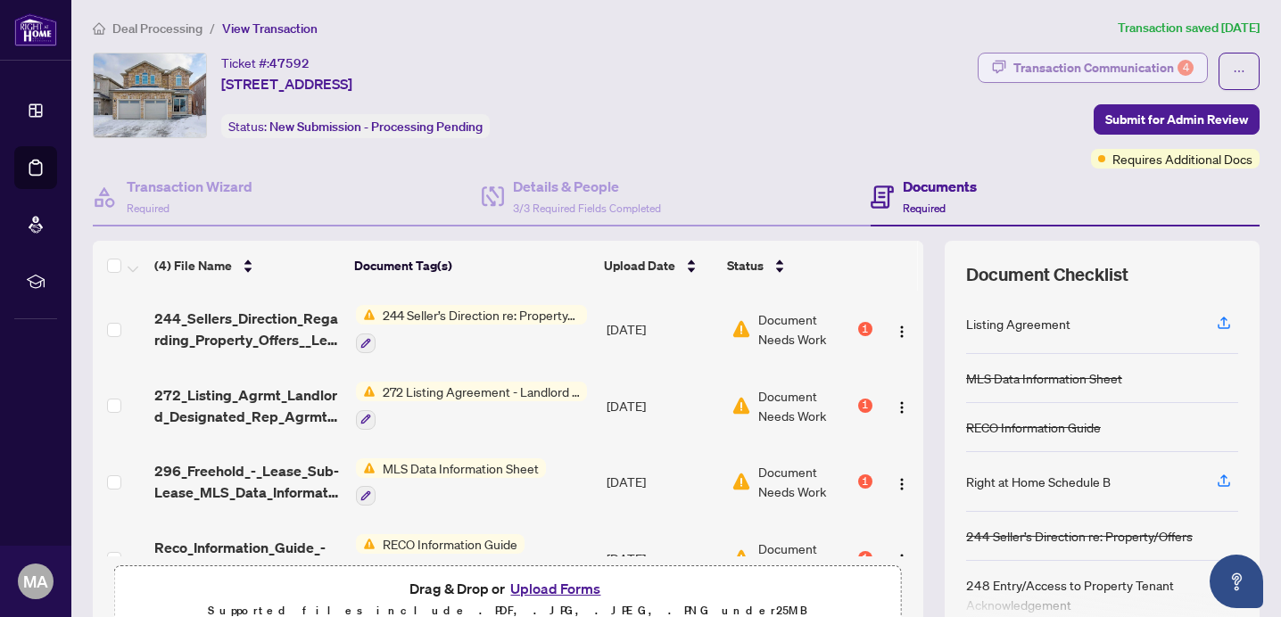
click at [1132, 65] on div "Transaction Communication 4" at bounding box center [1103, 68] width 180 height 29
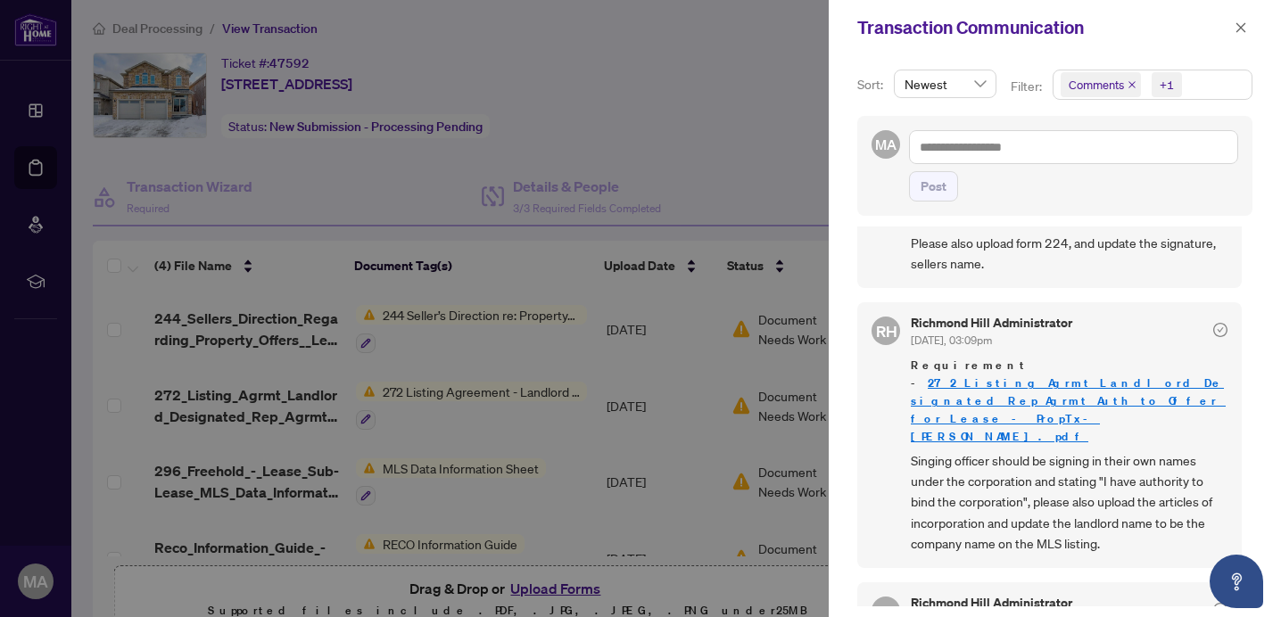
scroll to position [145, 0]
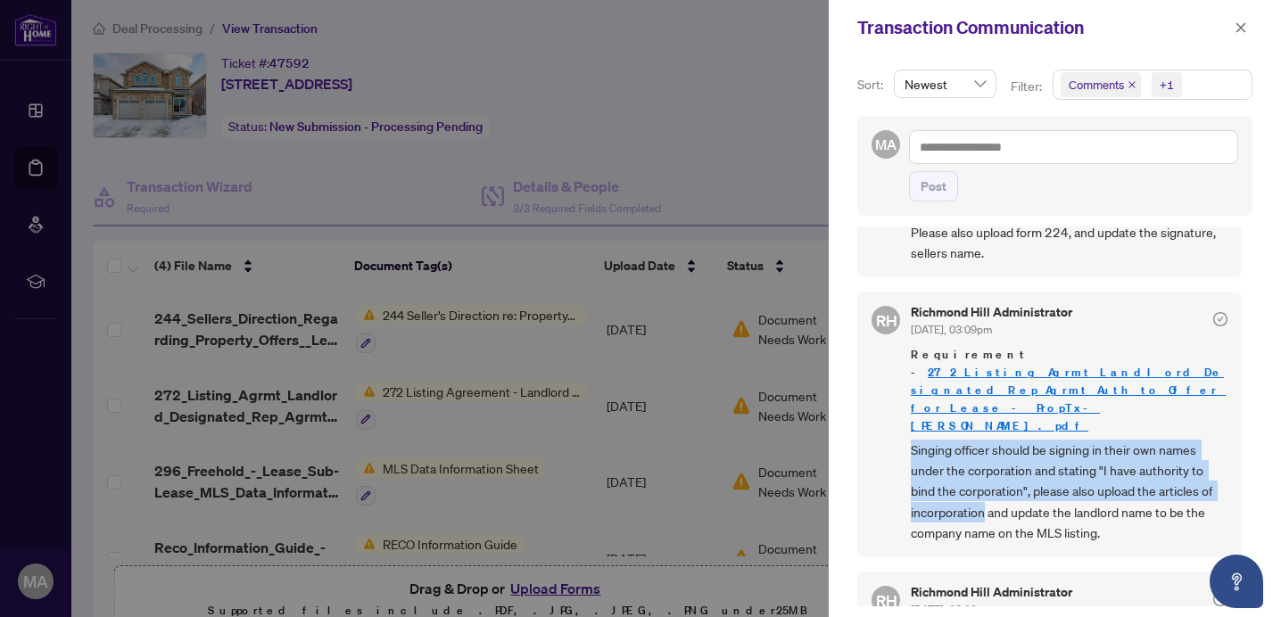
drag, startPoint x: 987, startPoint y: 458, endPoint x: 904, endPoint y: 400, distance: 100.5
click at [904, 400] on div "RH Richmond Hill Administrator Aug/07/2025, 03:09pm Requirement - 272_Listing_A…" at bounding box center [1049, 425] width 384 height 266
copy span "Singing officer should be signing in their own names under the corporation and …"
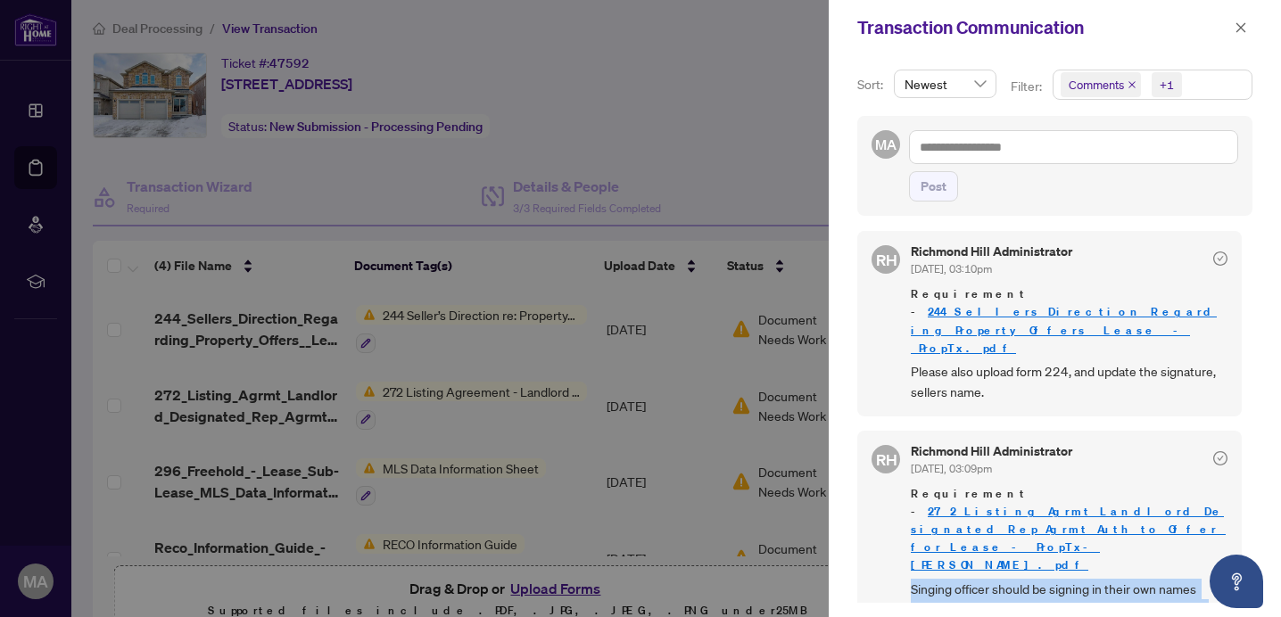
scroll to position [0, 0]
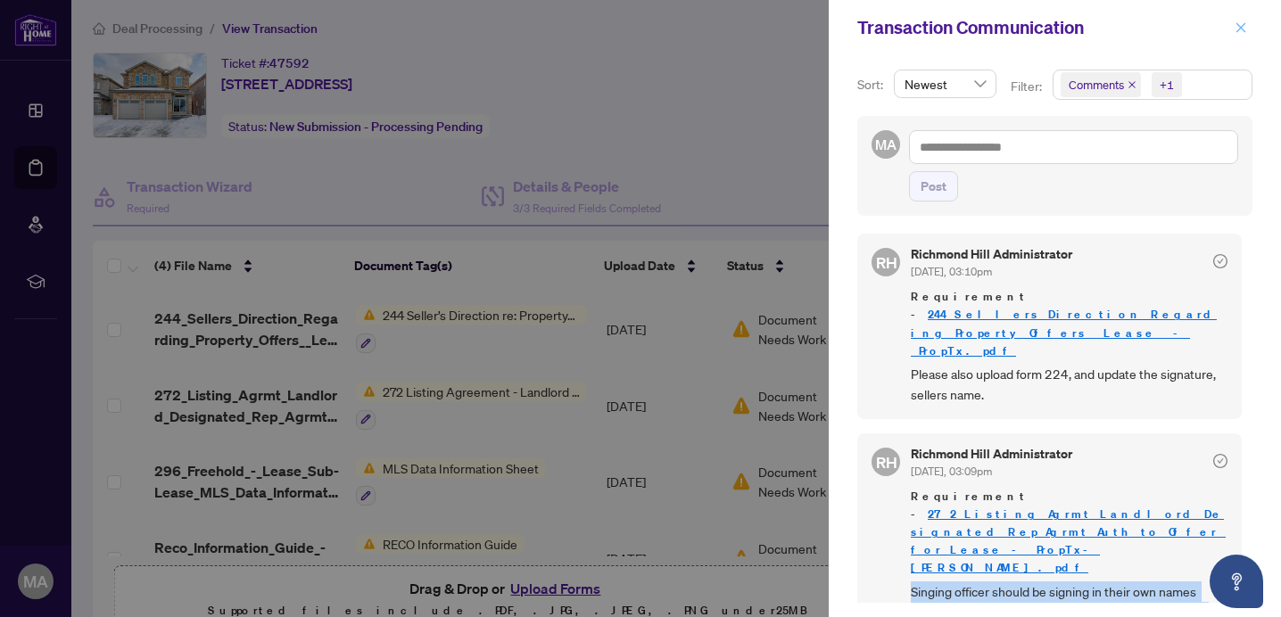
click at [1239, 13] on span "button" at bounding box center [1241, 27] width 12 height 29
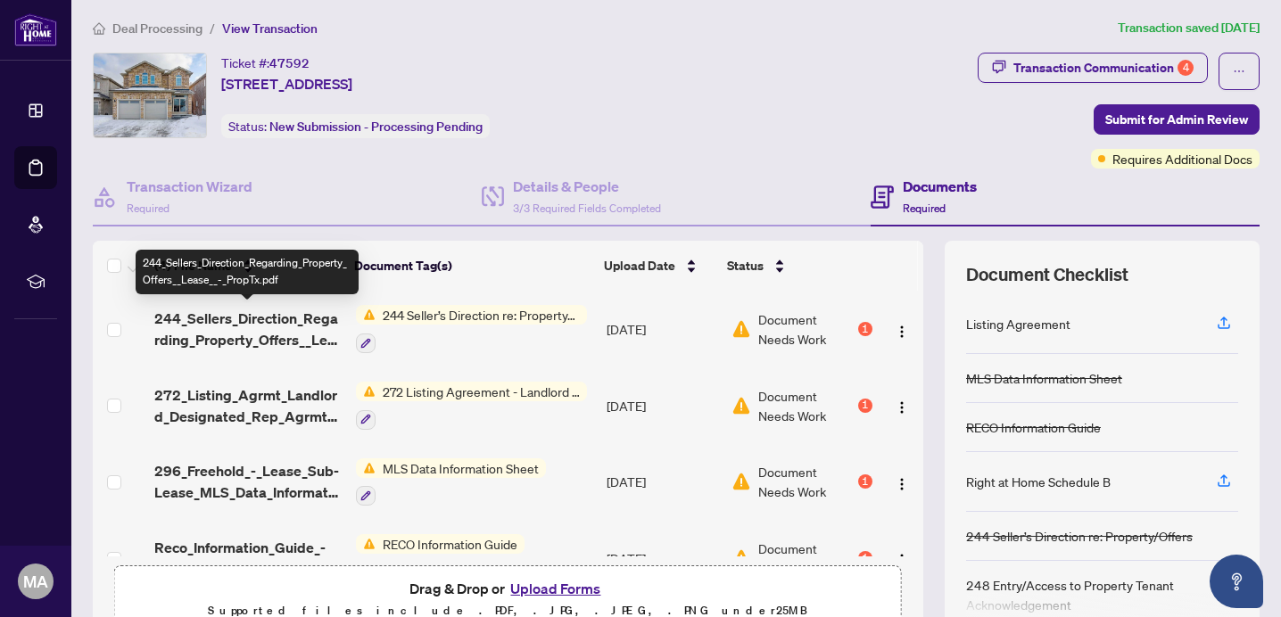
click at [287, 321] on span "244_Sellers_Direction_Regarding_Property_Offers__Lease__-_PropTx.pdf" at bounding box center [247, 329] width 186 height 43
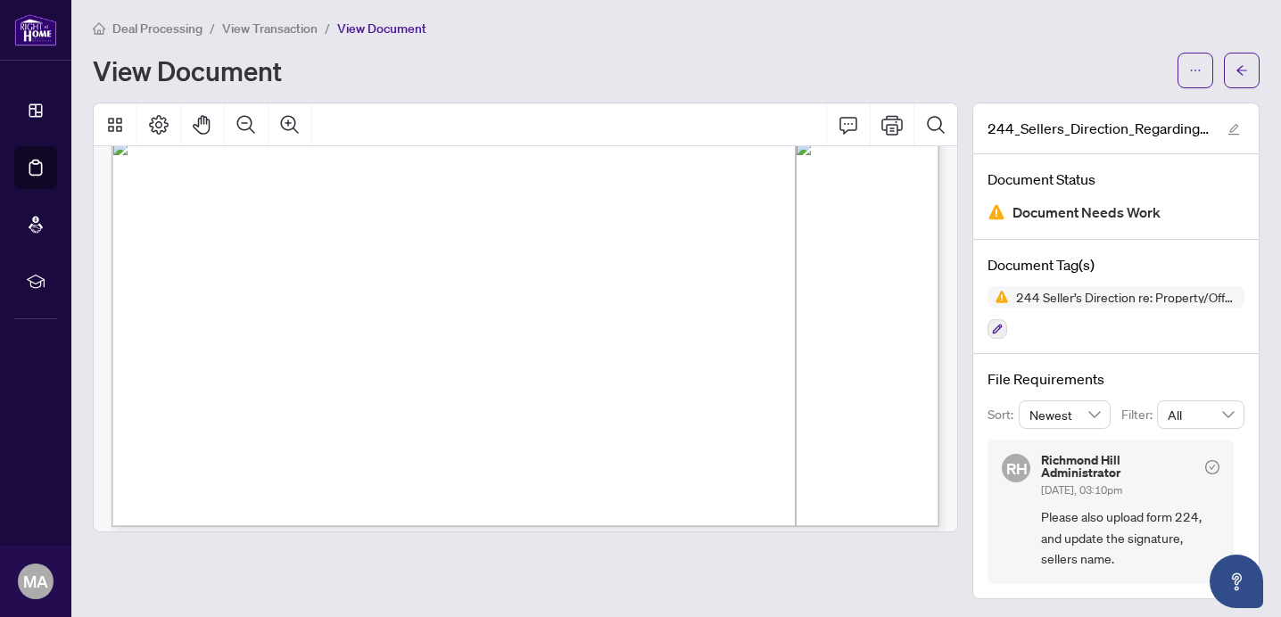
scroll to position [722, 0]
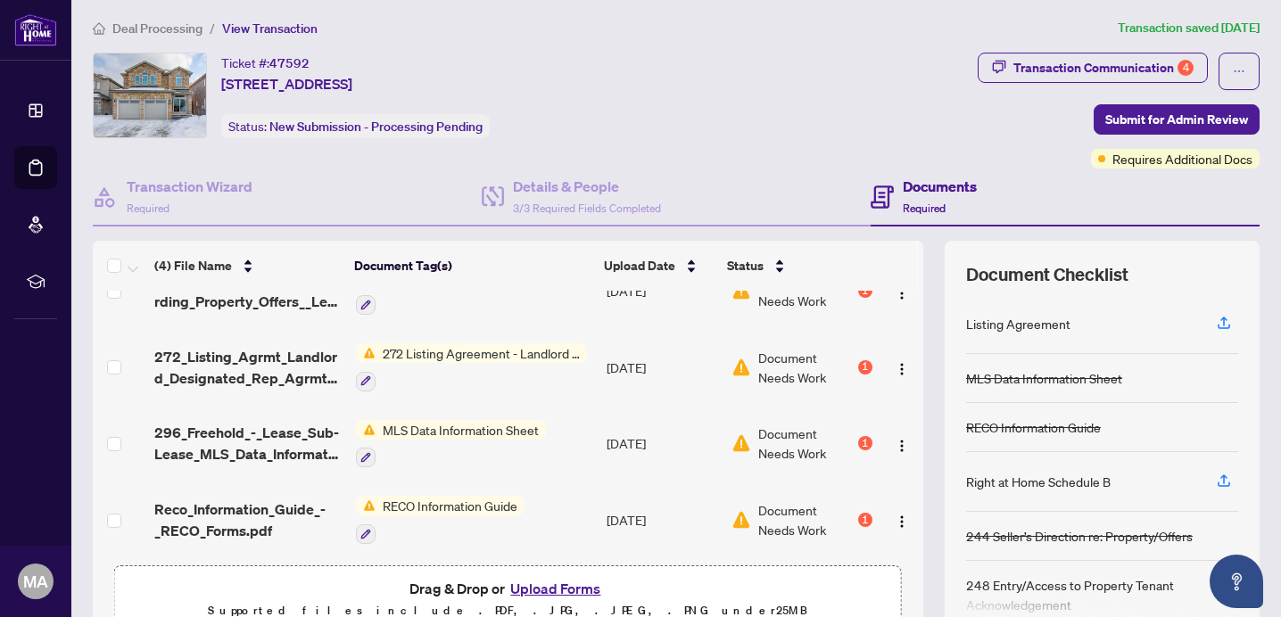
scroll to position [43, 0]
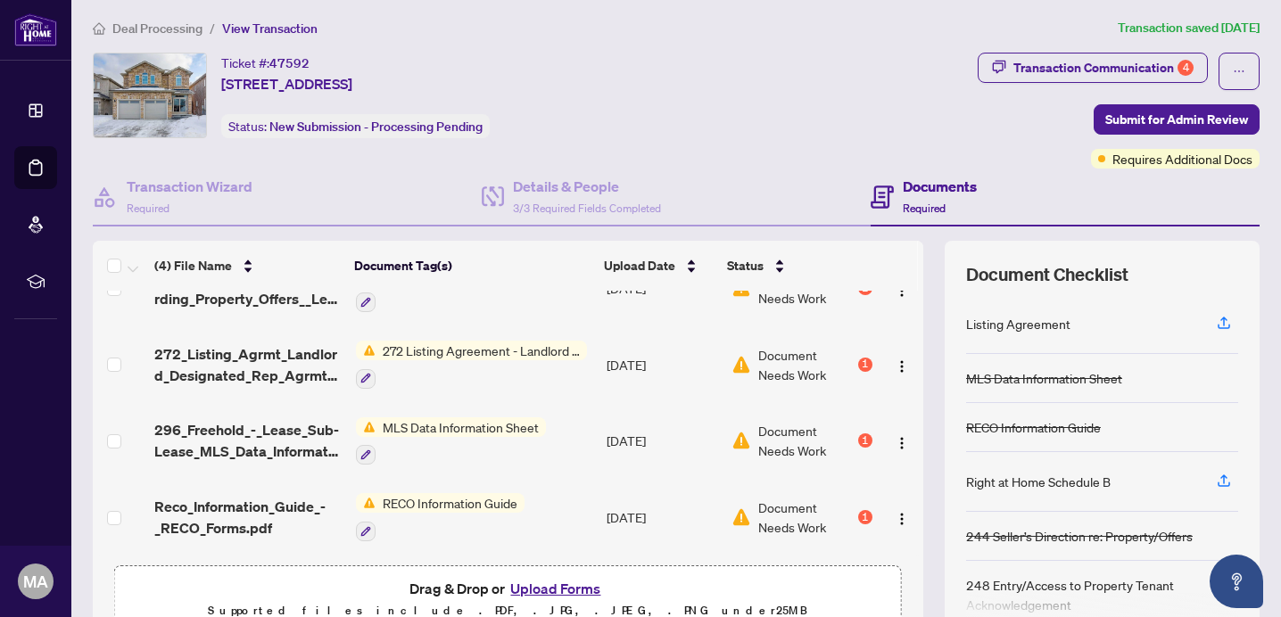
click at [291, 421] on span "296_Freehold_-_Lease_Sub-Lease_MLS_Data_Information_Form_-_PropTx-OREA.pdf" at bounding box center [247, 440] width 186 height 43
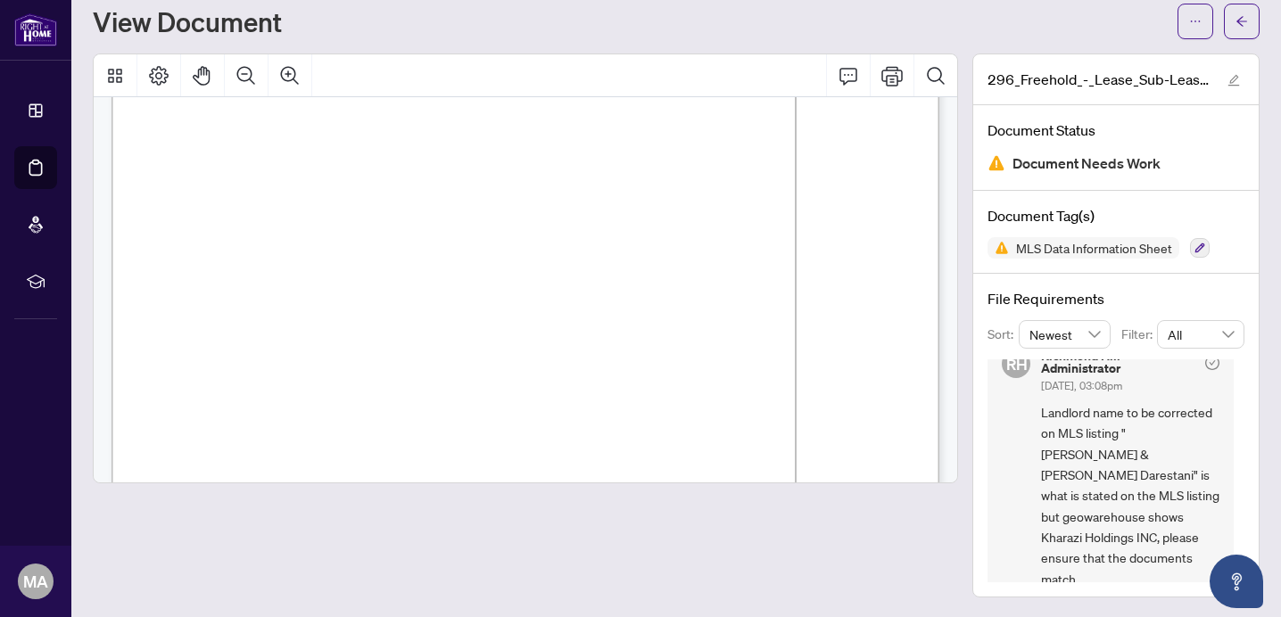
scroll to position [11058, 0]
click at [1246, 20] on icon "arrow-left" at bounding box center [1241, 21] width 11 height 10
